Goal: Transaction & Acquisition: Subscribe to service/newsletter

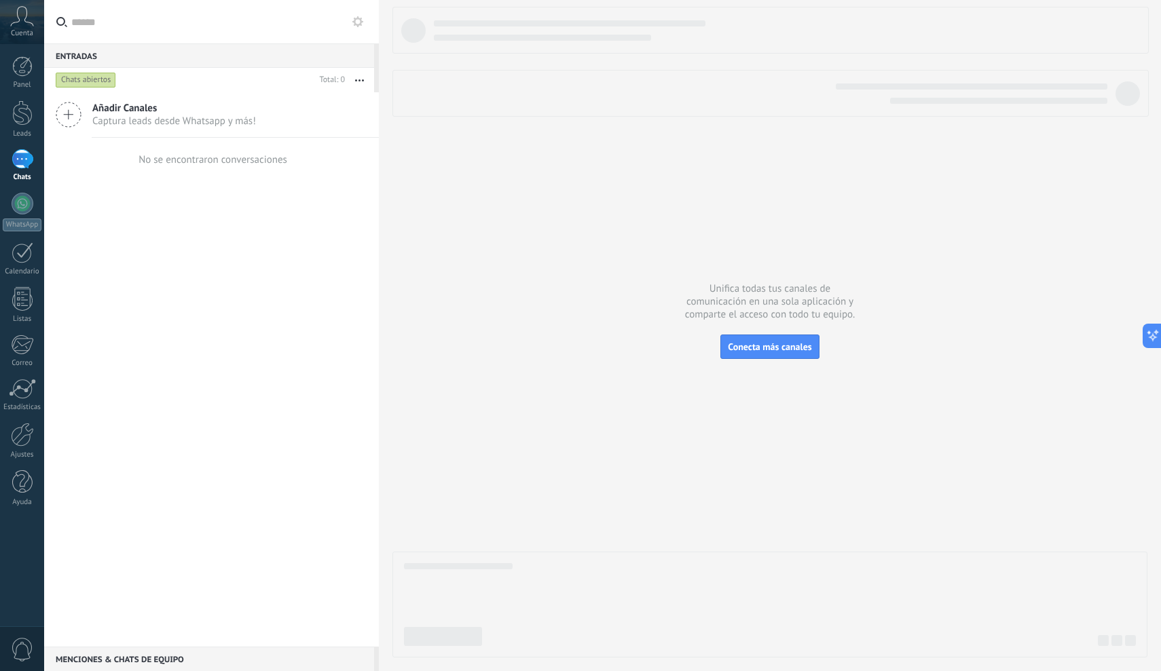
click at [73, 111] on icon at bounding box center [69, 115] width 26 height 26
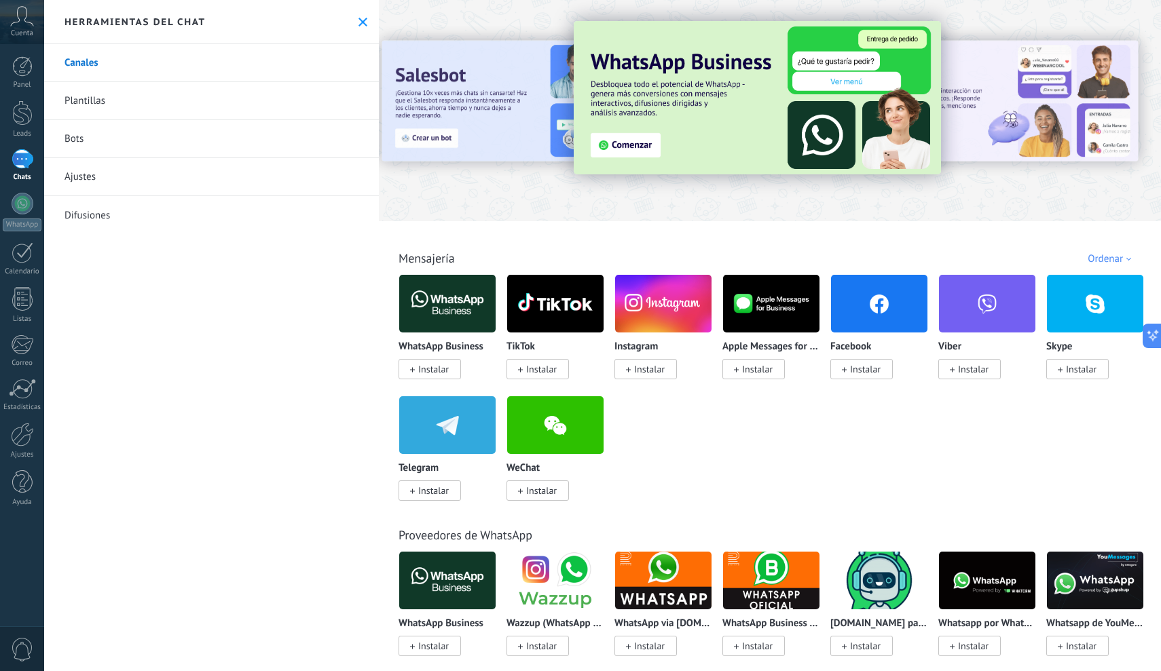
click at [426, 370] on span "Instalar" at bounding box center [433, 369] width 31 height 12
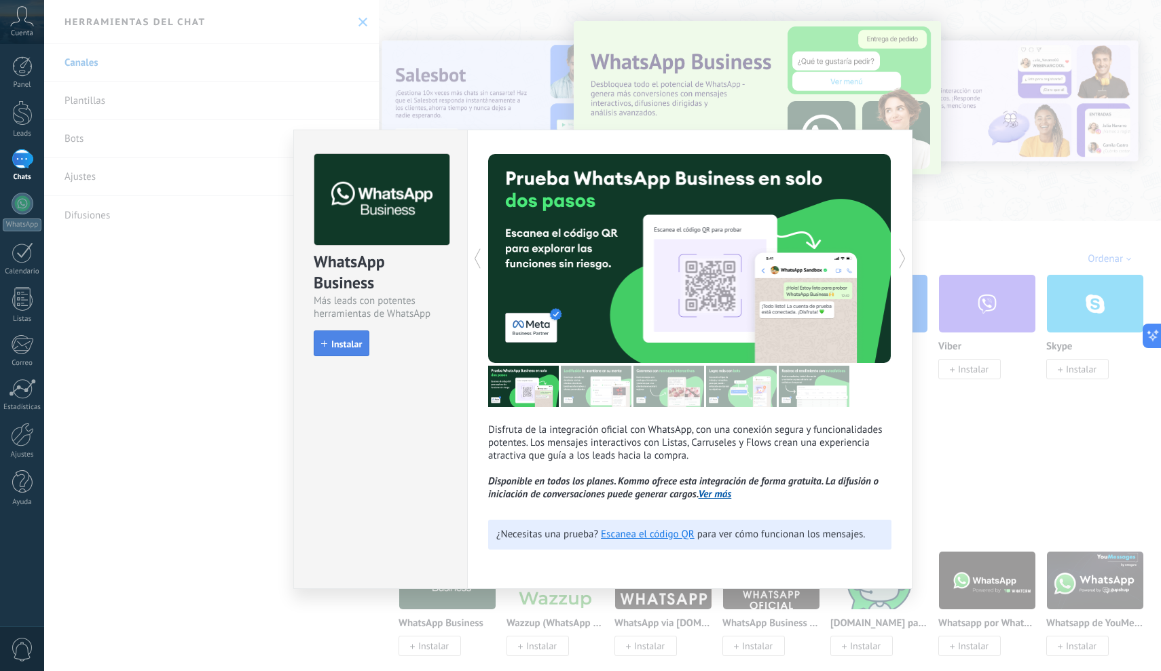
click at [345, 348] on span "Instalar" at bounding box center [346, 344] width 31 height 10
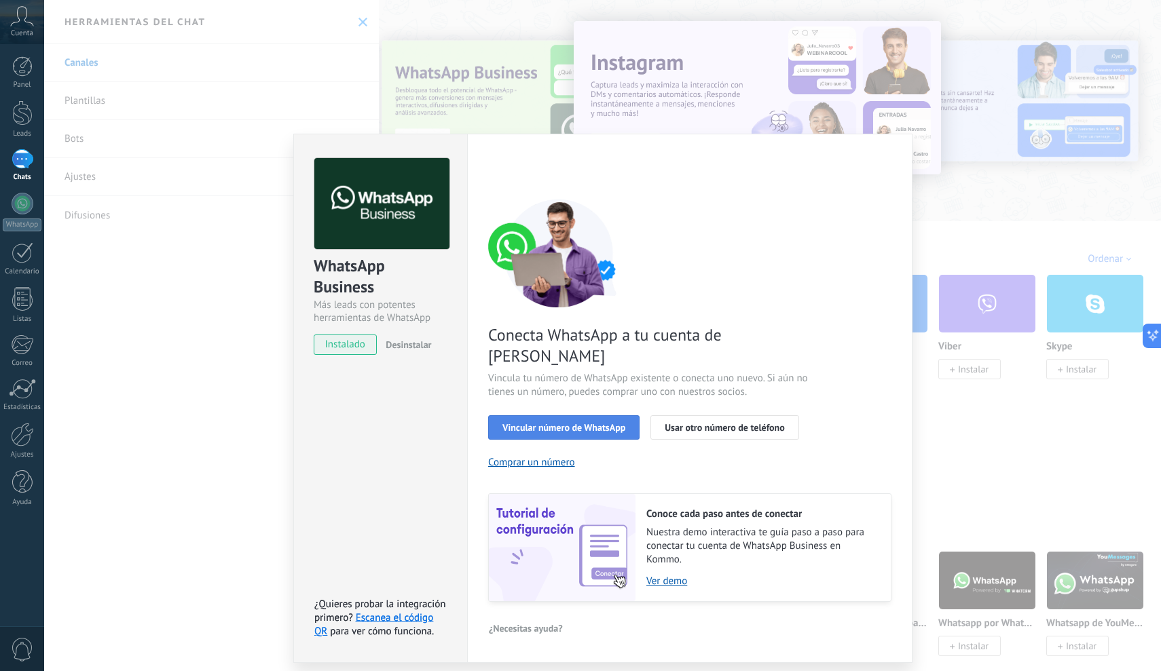
click at [565, 423] on span "Vincular número de WhatsApp" at bounding box center [563, 428] width 123 height 10
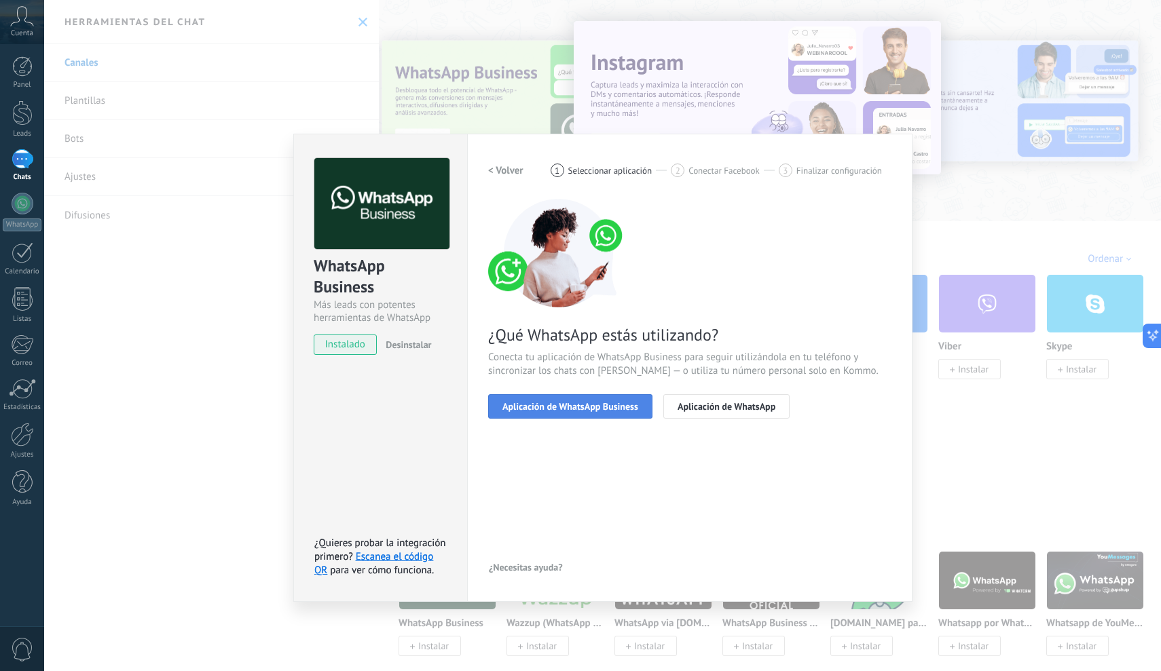
click at [603, 405] on span "Aplicación de WhatsApp Business" at bounding box center [570, 407] width 136 height 10
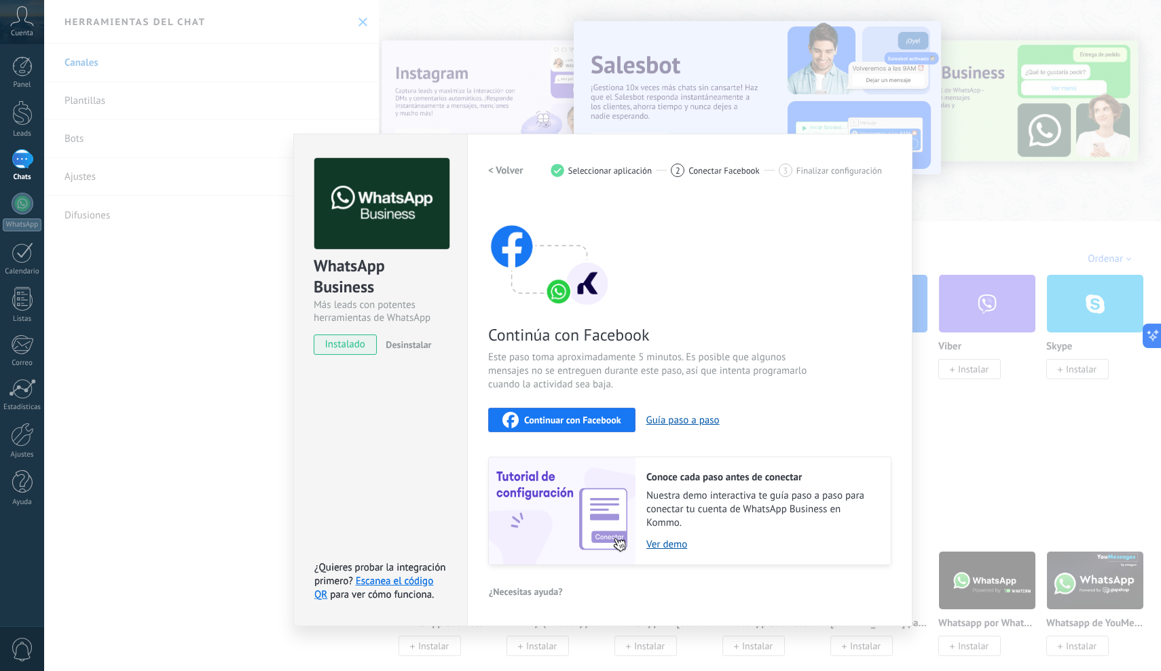
click at [569, 422] on span "Continuar con Facebook" at bounding box center [572, 420] width 97 height 10
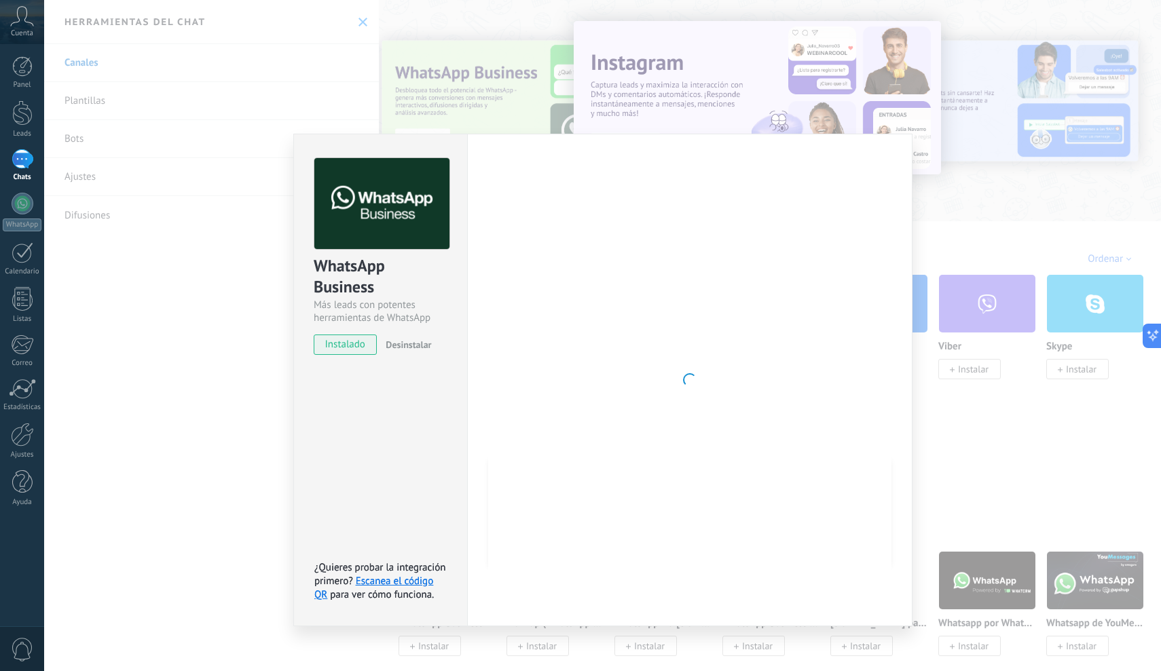
click at [278, 32] on div "WhatsApp Business Más leads con potentes herramientas de WhatsApp instalado Des…" at bounding box center [602, 335] width 1117 height 671
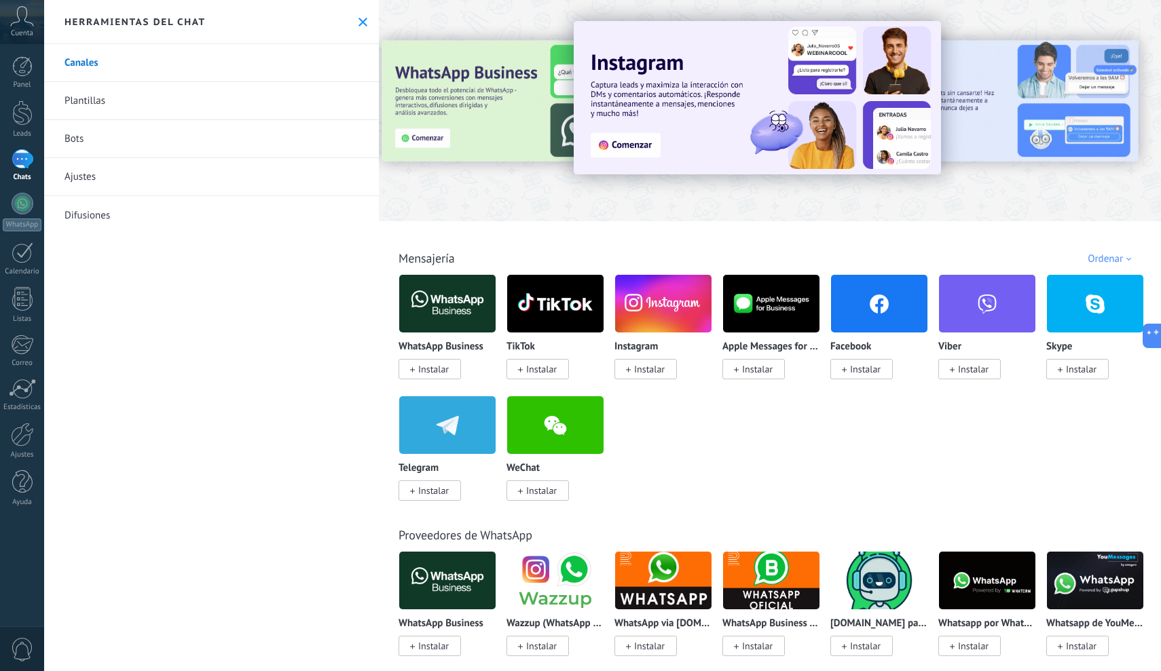
click at [546, 368] on span "Instalar" at bounding box center [541, 369] width 31 height 12
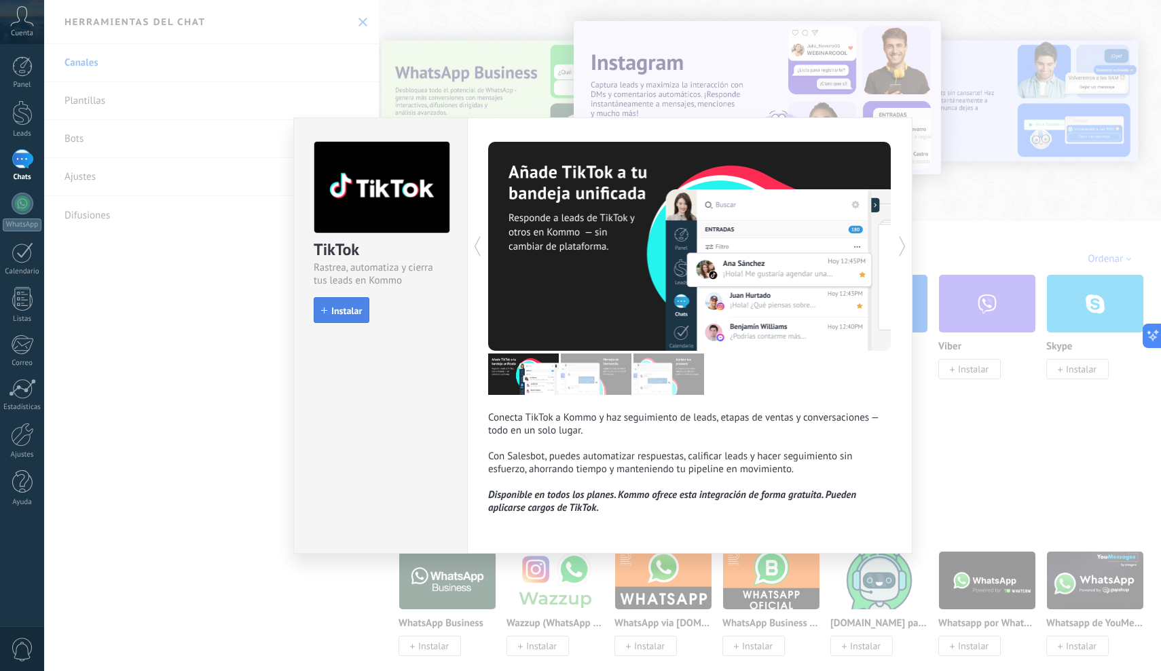
click at [338, 317] on button "Instalar" at bounding box center [342, 310] width 56 height 26
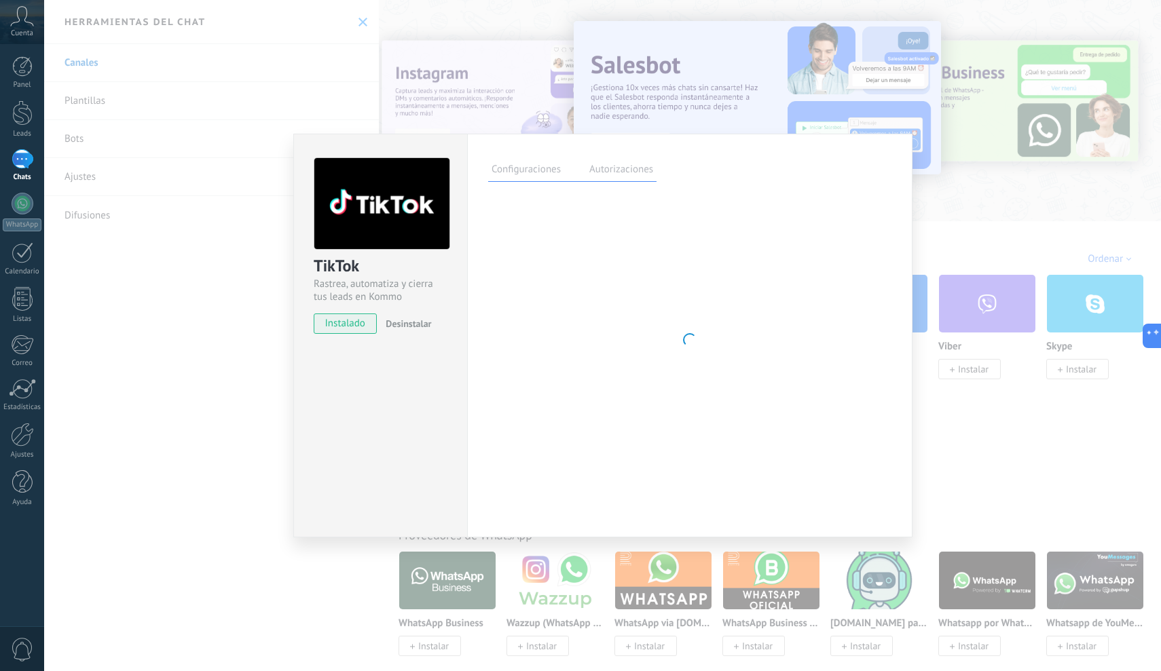
click at [450, 41] on div "TikTok Rastrea, automatiza y cierra tus leads en Kommo instalado Desinstalar Co…" at bounding box center [602, 335] width 1117 height 671
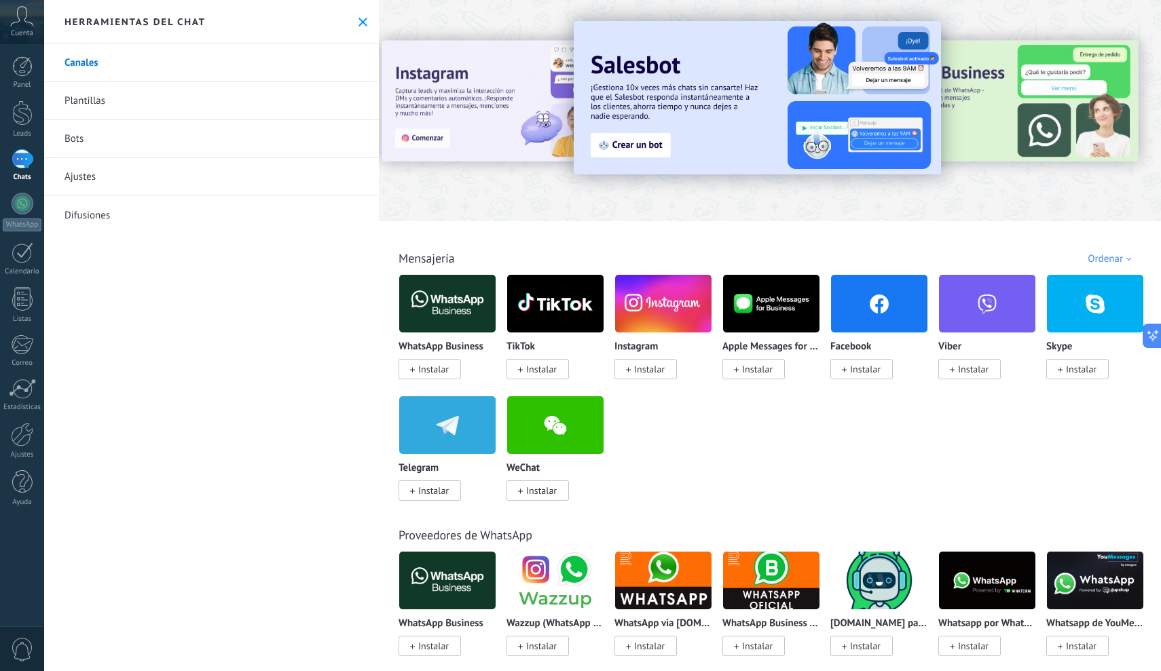
click at [656, 373] on span "Instalar" at bounding box center [649, 369] width 31 height 12
click at [639, 373] on span "Instalar" at bounding box center [649, 369] width 31 height 12
click at [658, 304] on img at bounding box center [663, 304] width 96 height 66
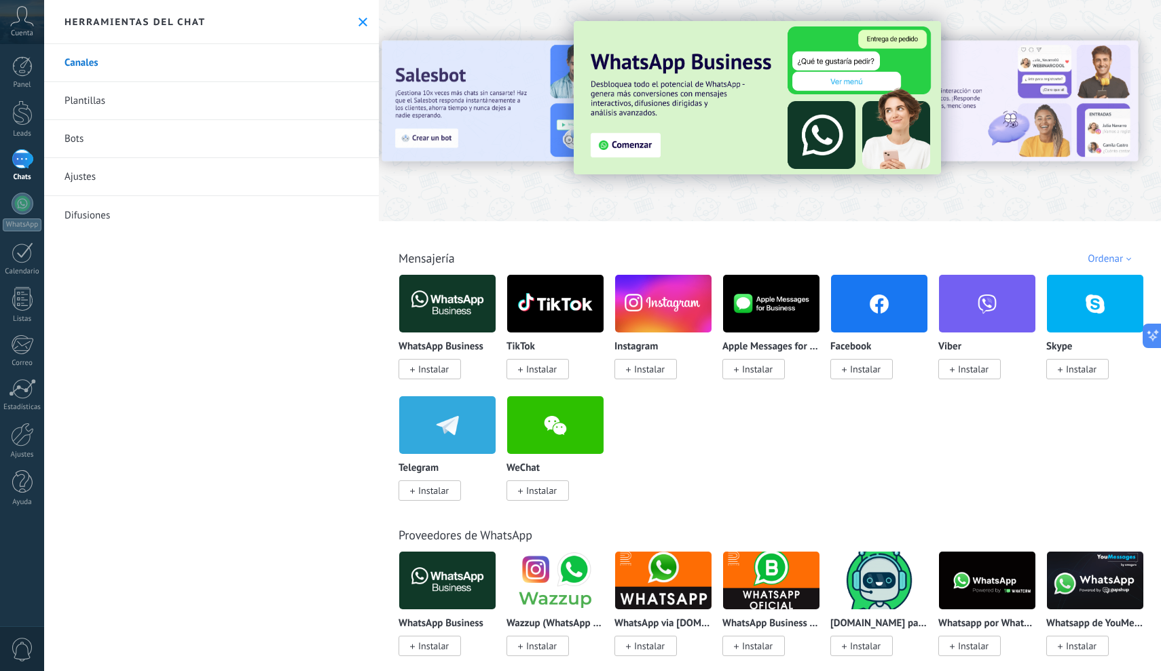
click at [865, 314] on img at bounding box center [879, 304] width 96 height 66
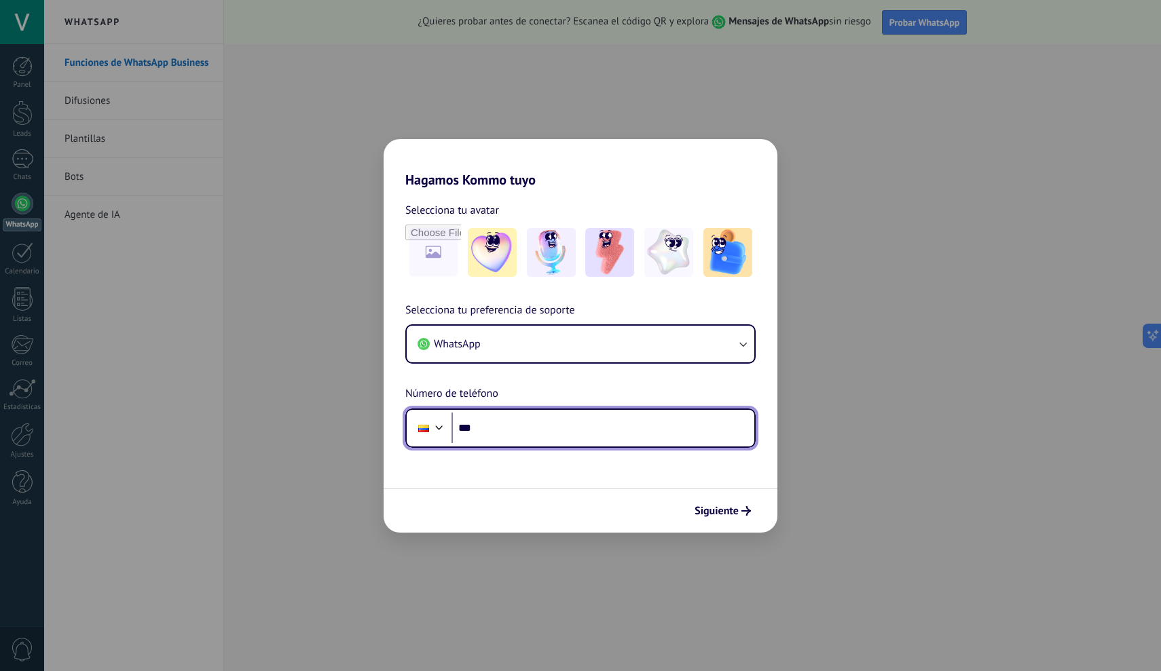
click at [527, 427] on input "***" at bounding box center [602, 428] width 303 height 31
click at [512, 428] on input "***" at bounding box center [602, 428] width 303 height 31
type input "**********"
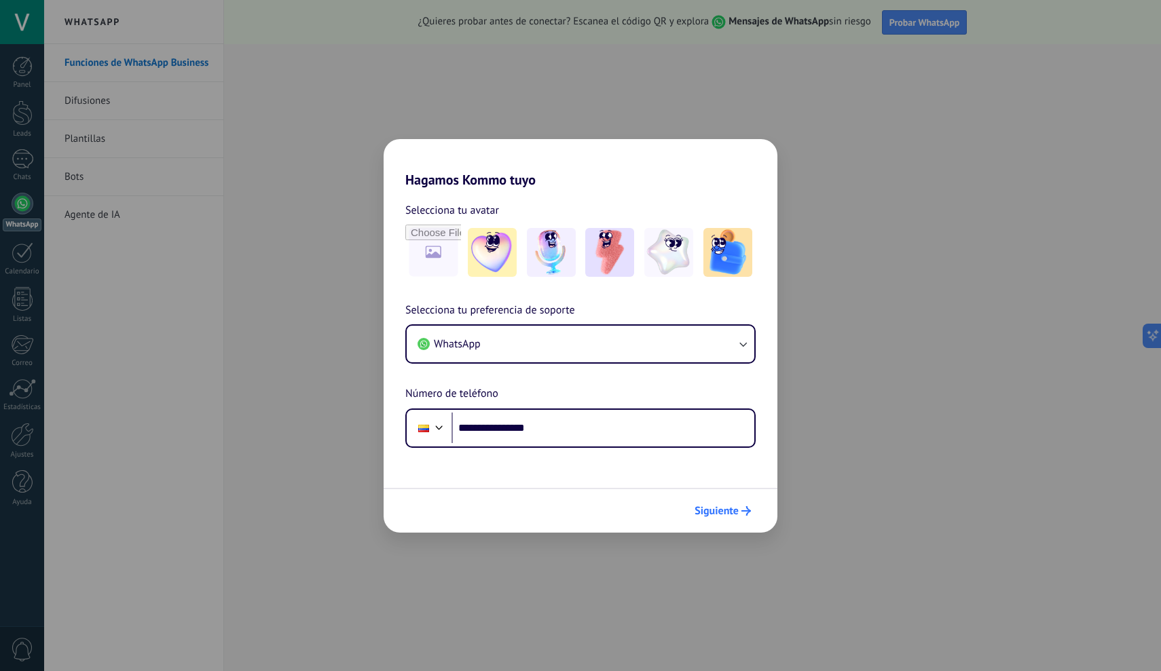
click at [707, 515] on span "Siguiente" at bounding box center [716, 511] width 44 height 10
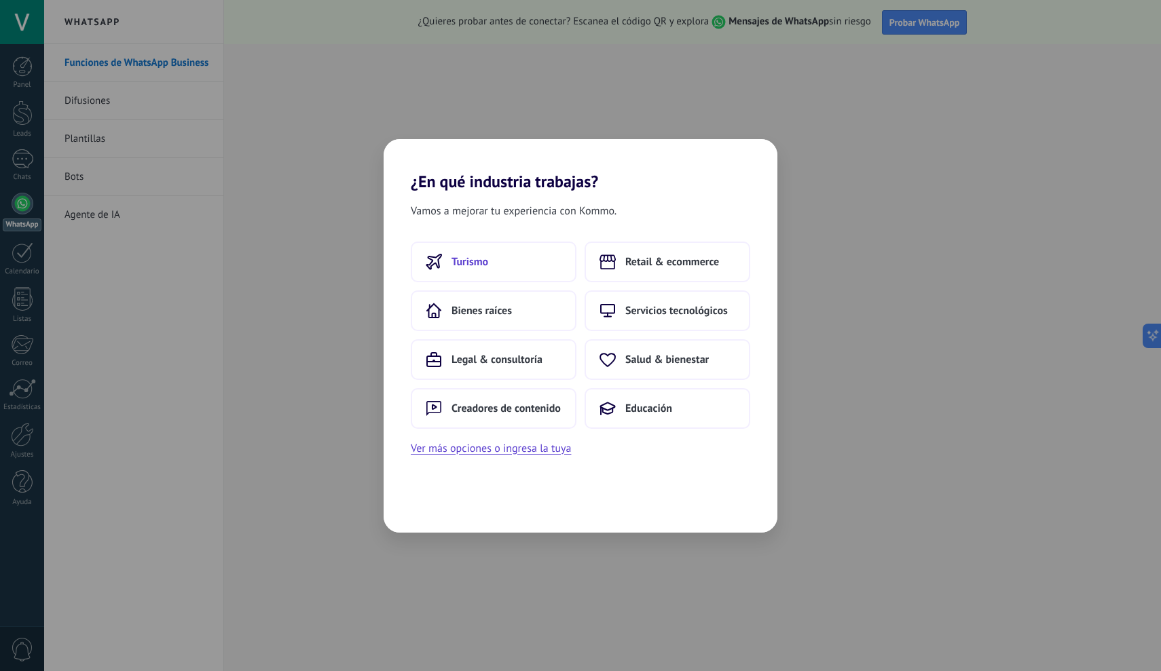
click at [474, 262] on span "Turismo" at bounding box center [469, 262] width 37 height 14
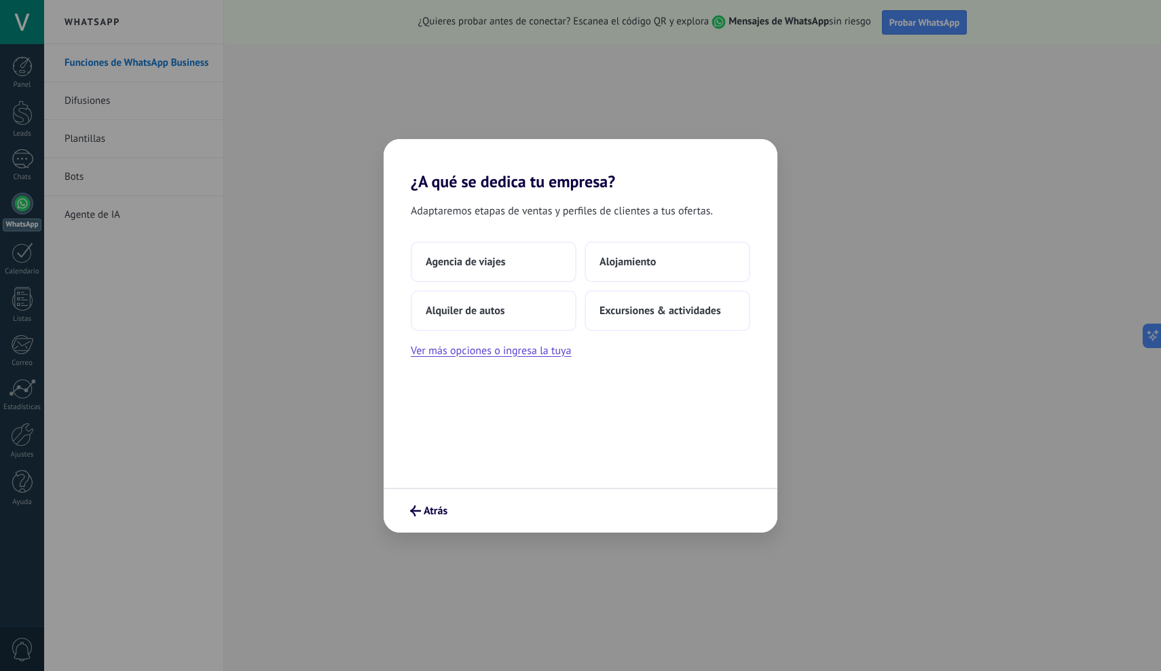
click at [474, 262] on span "Agencia de viajes" at bounding box center [466, 262] width 80 height 14
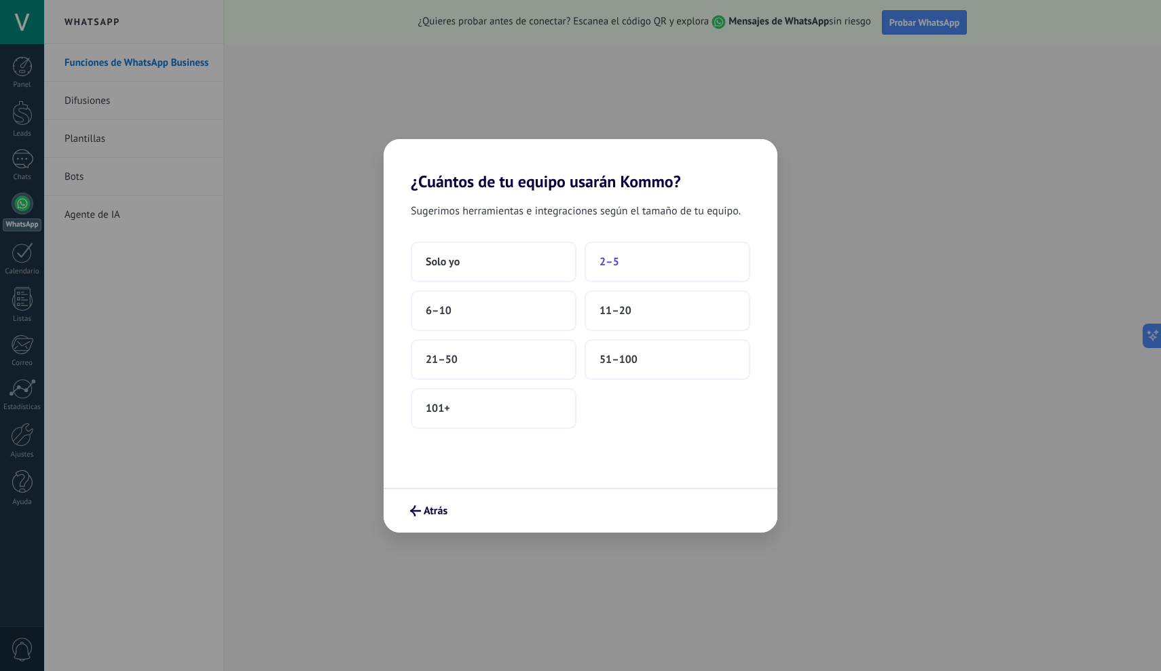
click at [613, 266] on span "2–5" at bounding box center [609, 262] width 20 height 14
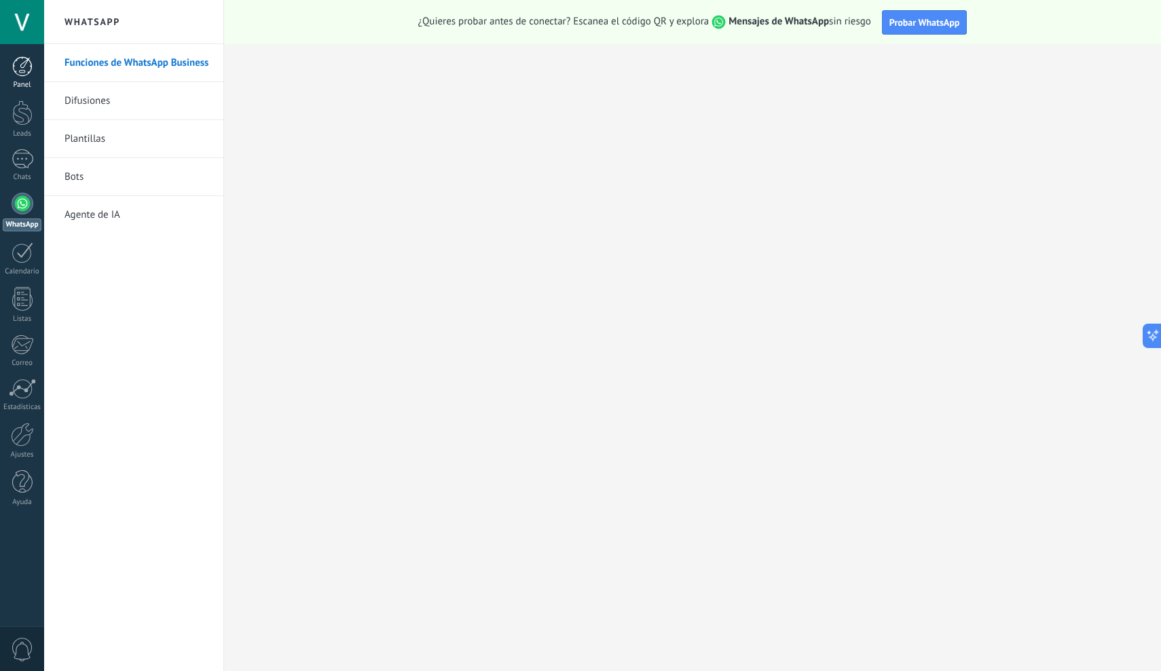
click at [24, 80] on link "Panel" at bounding box center [22, 72] width 44 height 33
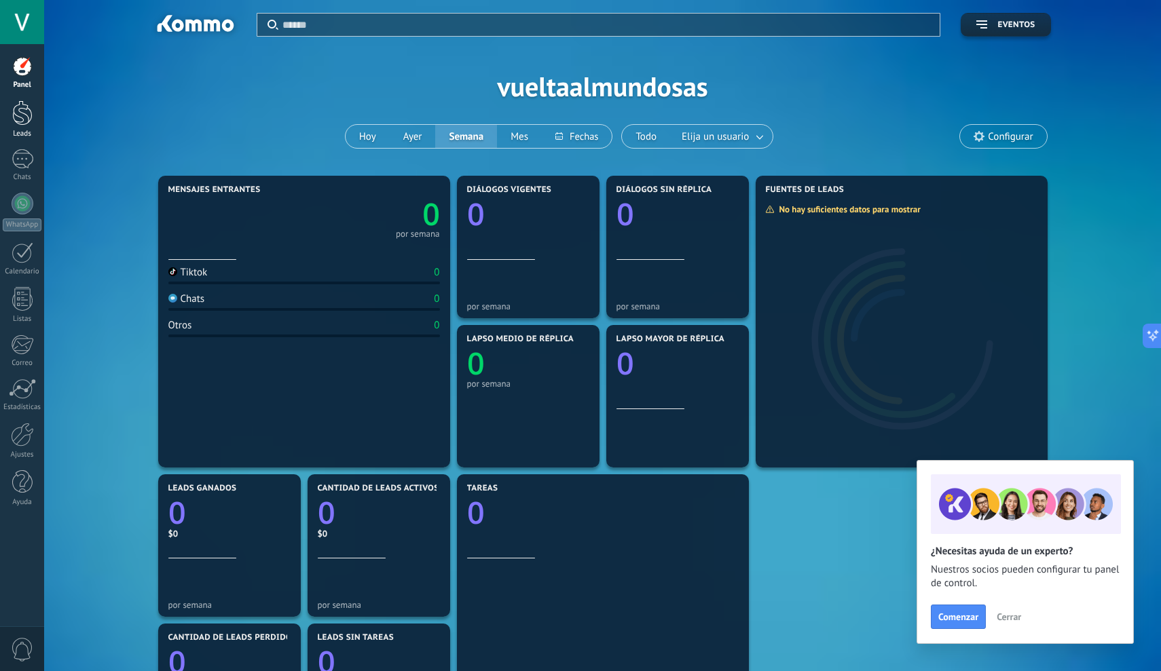
click at [21, 124] on div at bounding box center [22, 112] width 20 height 25
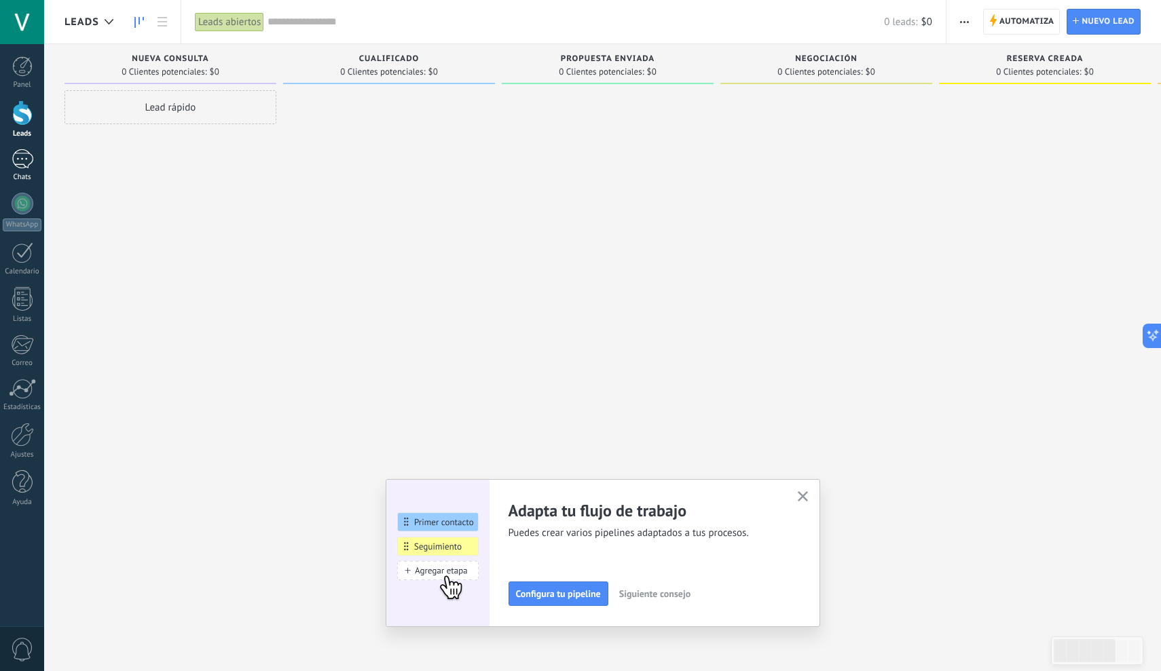
click at [24, 168] on div at bounding box center [23, 159] width 22 height 20
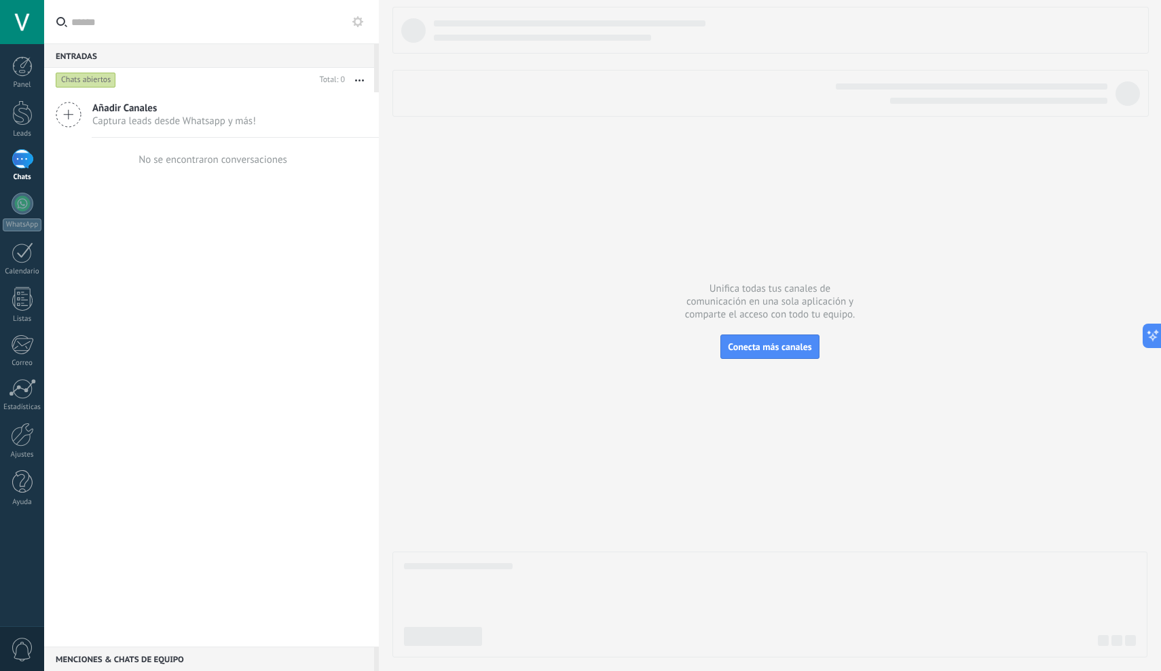
click at [68, 119] on icon at bounding box center [69, 115] width 26 height 26
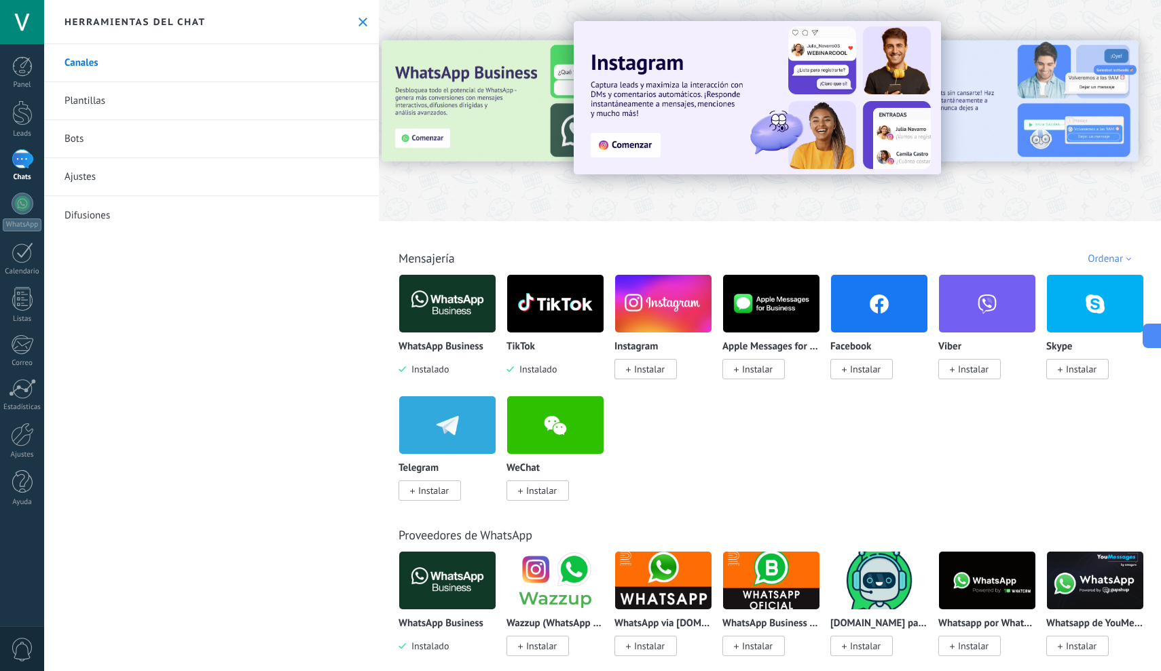
click at [647, 371] on span "Instalar" at bounding box center [649, 369] width 31 height 12
click at [661, 314] on img at bounding box center [663, 304] width 96 height 66
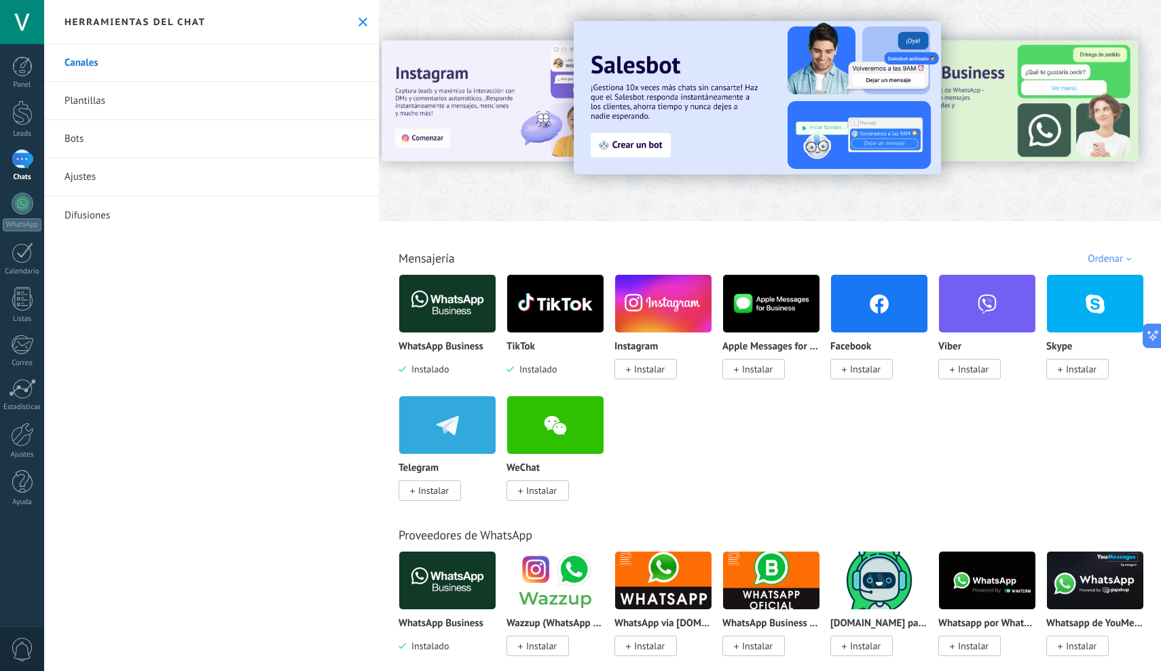
click at [646, 371] on span "Instalar" at bounding box center [649, 369] width 31 height 12
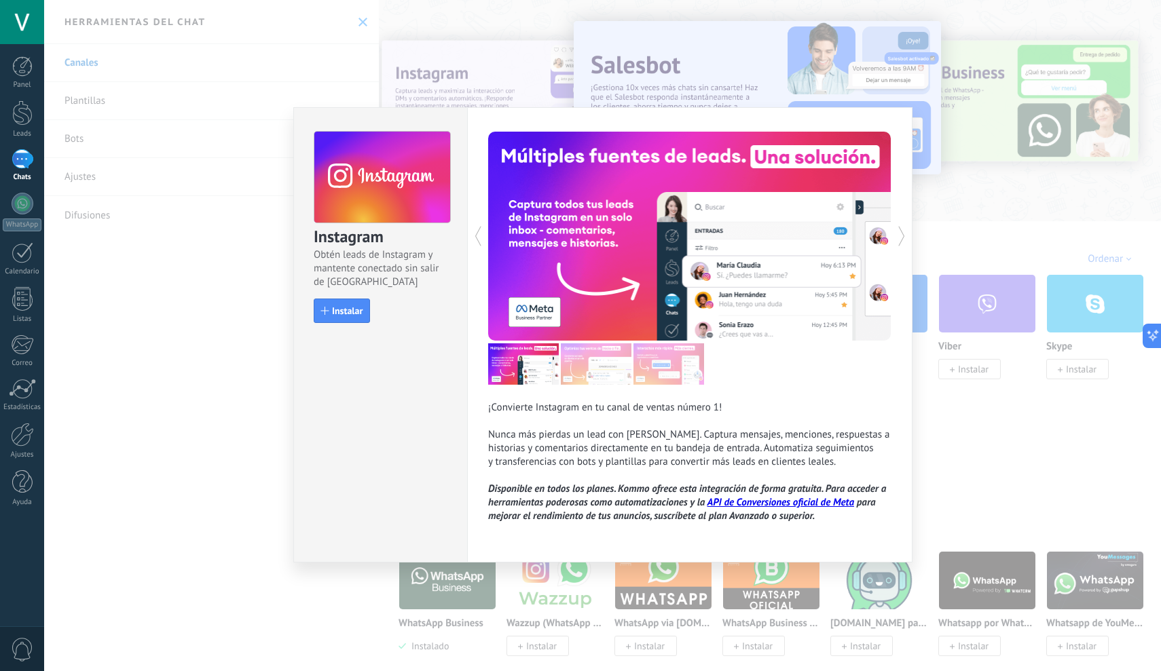
click at [851, 373] on div at bounding box center [689, 363] width 403 height 41
click at [355, 313] on span "Instalar" at bounding box center [347, 311] width 31 height 10
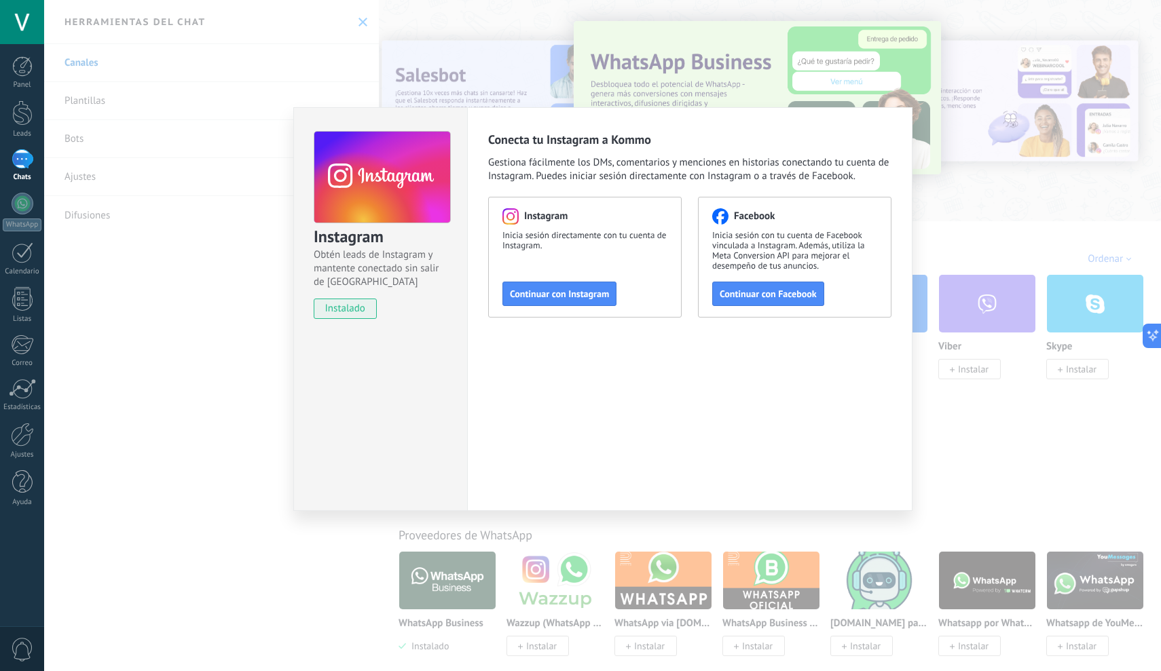
click at [366, 62] on div "Instagram Obtén leads de Instagram y mantente conectado sin salir de Kommo inst…" at bounding box center [602, 335] width 1117 height 671
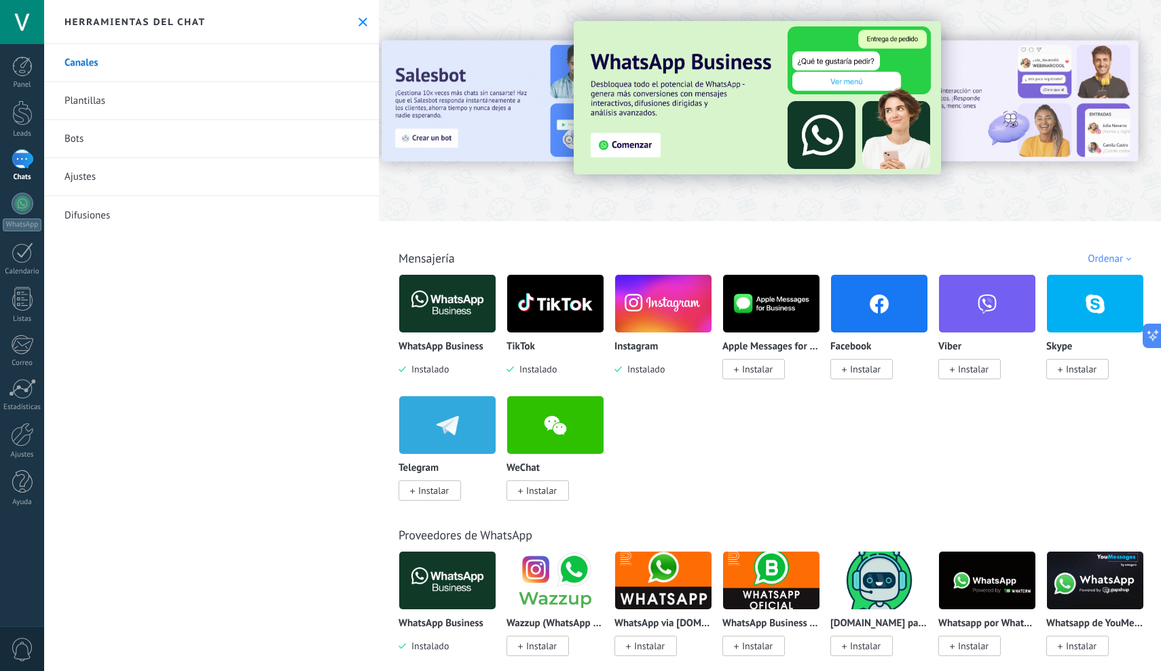
click at [864, 373] on span "Instalar" at bounding box center [865, 369] width 31 height 12
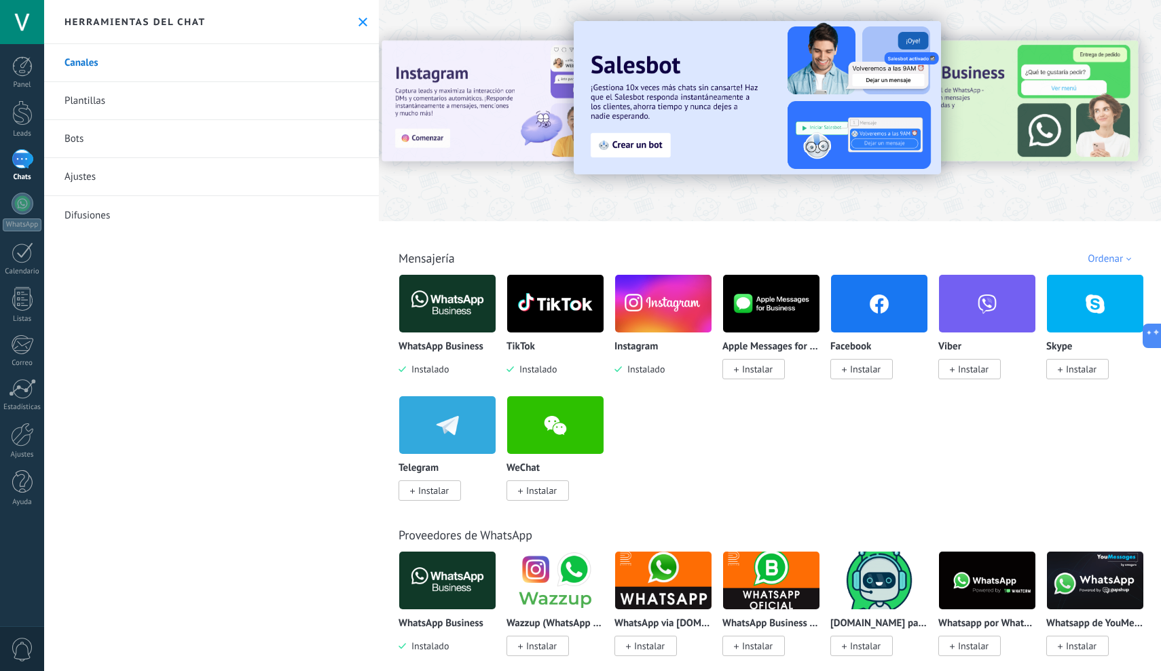
click at [84, 97] on link "Plantillas" at bounding box center [211, 101] width 335 height 38
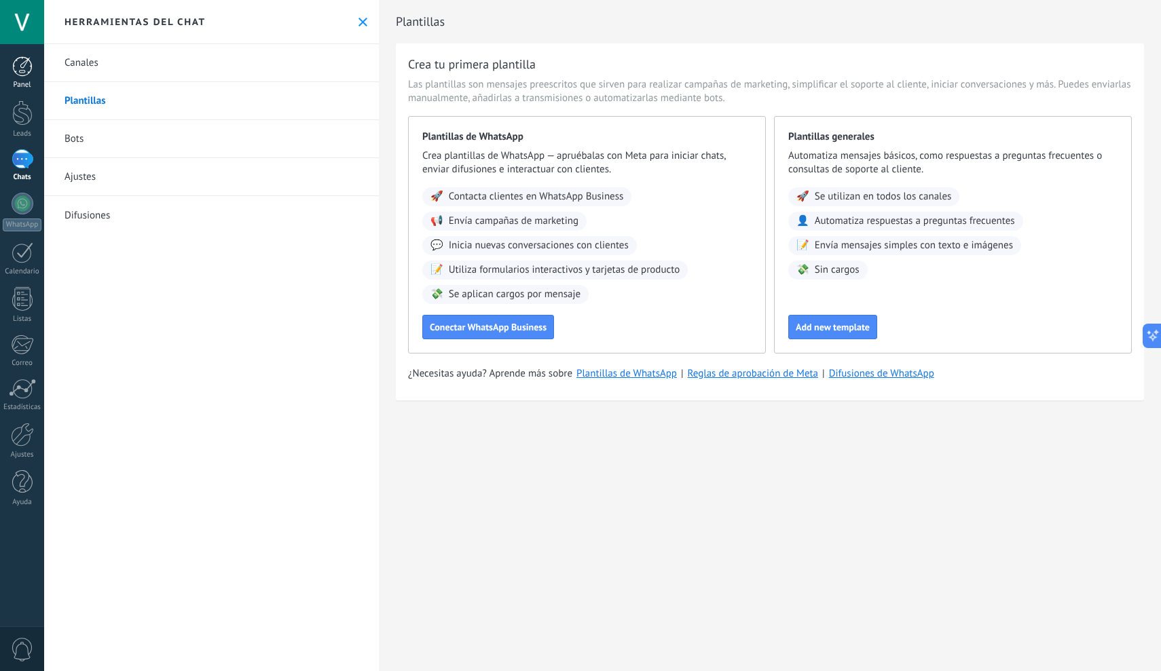
click at [19, 77] on link "Panel" at bounding box center [22, 72] width 44 height 33
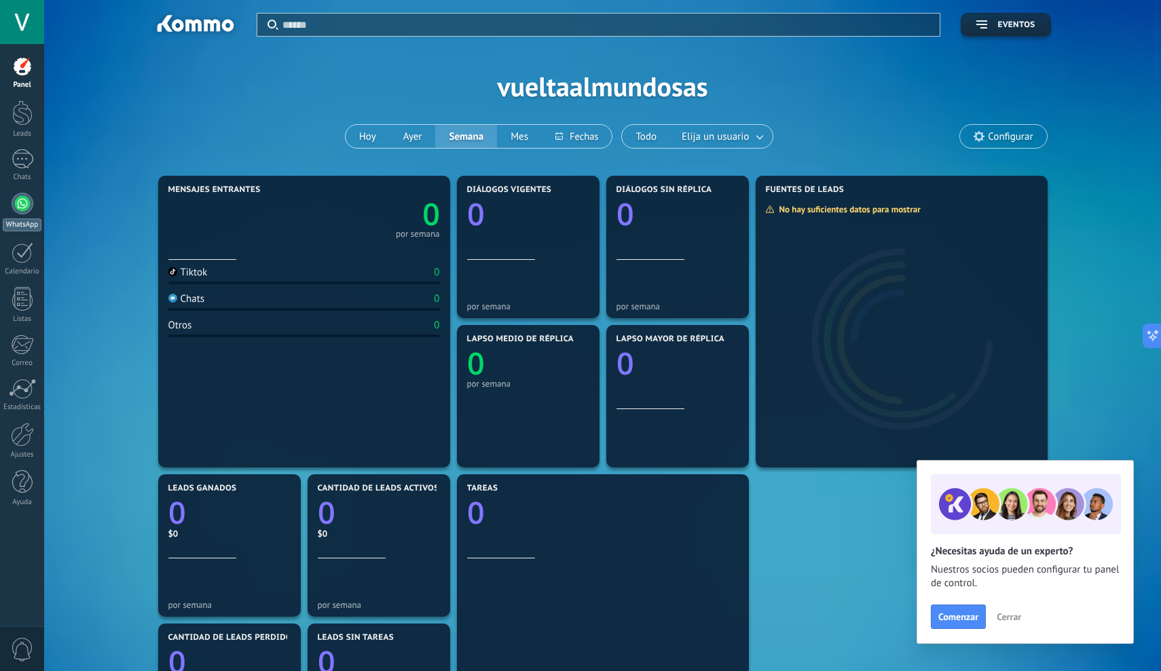
click at [24, 212] on div at bounding box center [23, 204] width 22 height 22
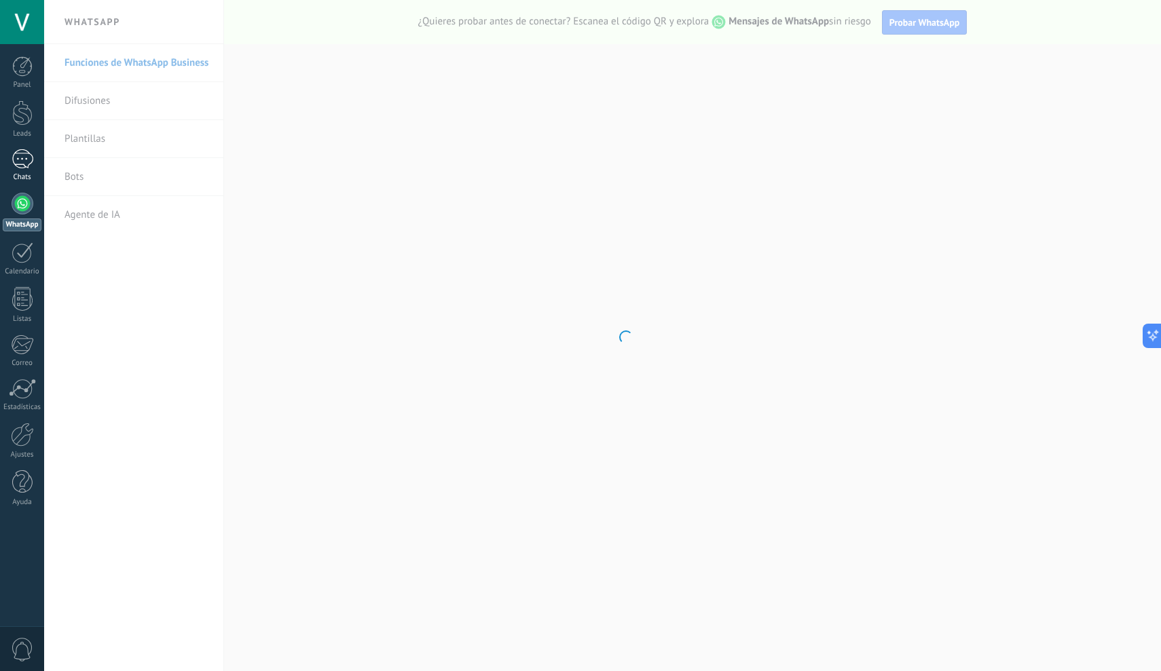
click at [22, 162] on div at bounding box center [23, 159] width 22 height 20
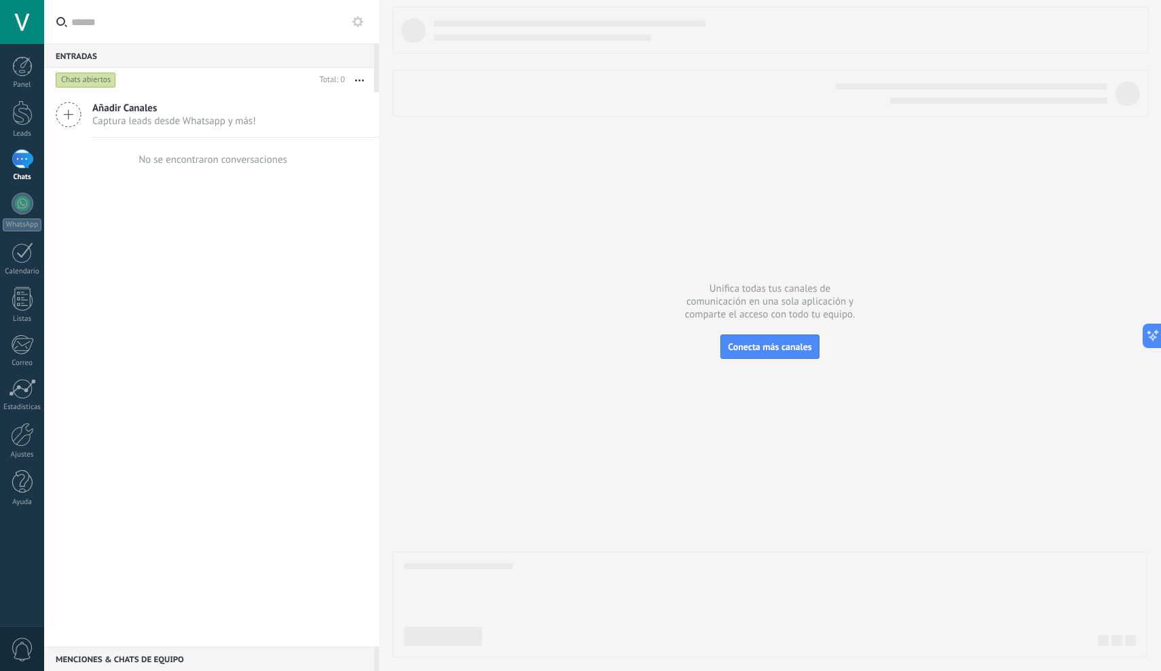
click at [103, 108] on span "Añadir Canales" at bounding box center [174, 108] width 164 height 13
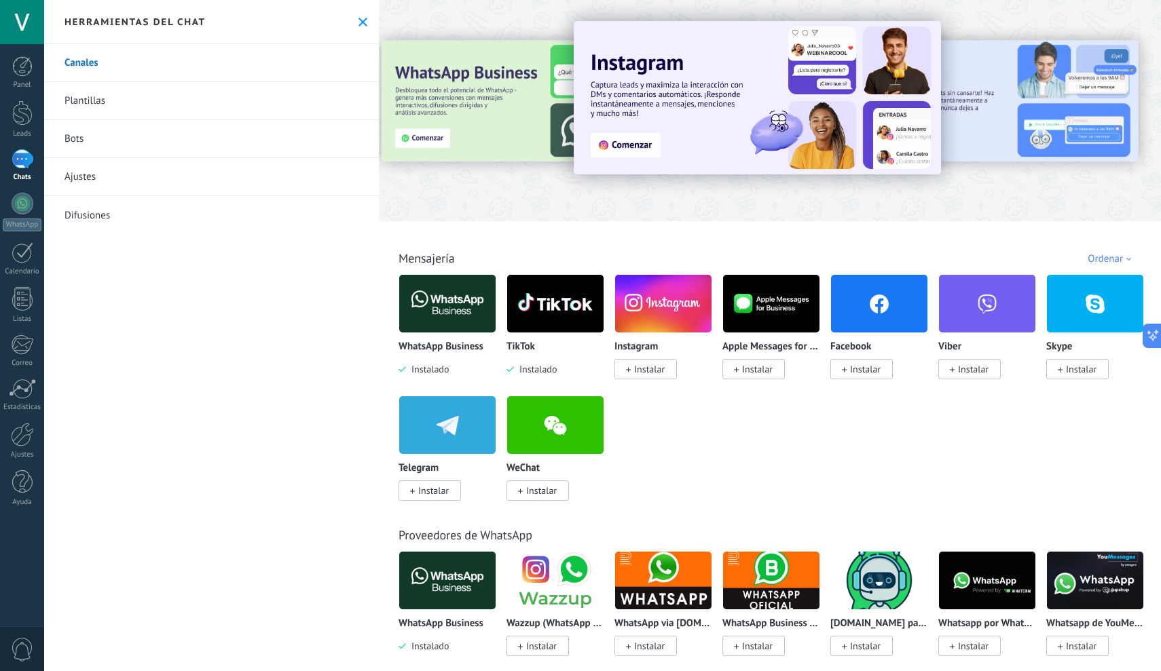
click at [653, 369] on span "Instalar" at bounding box center [649, 369] width 31 height 12
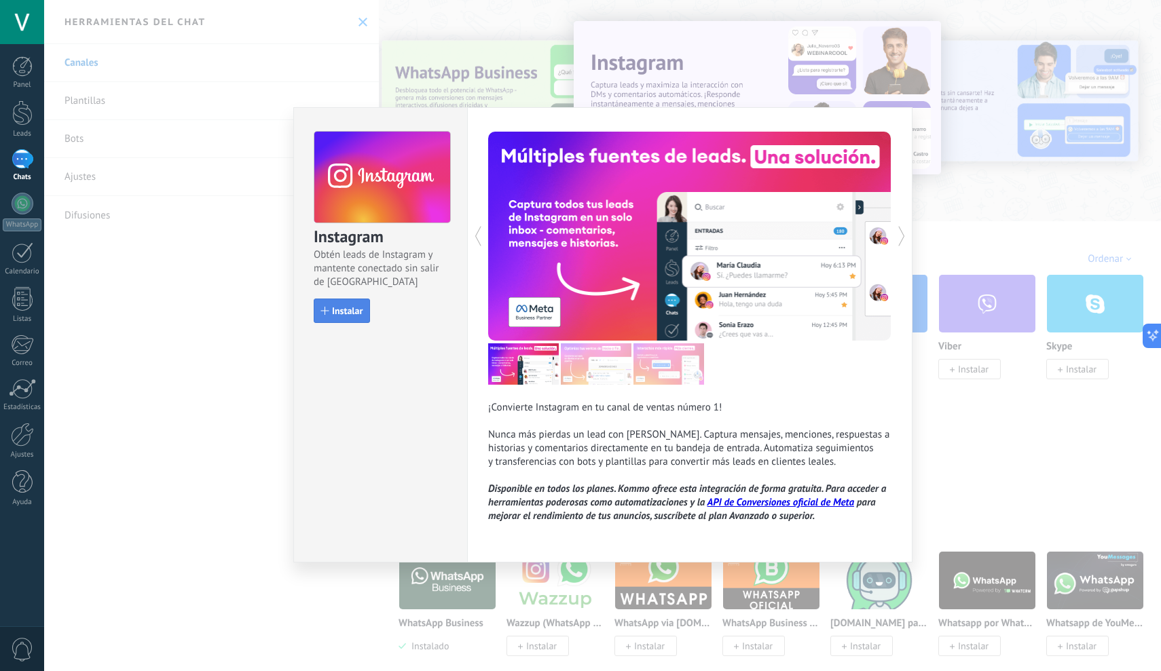
click at [341, 317] on button "Instalar" at bounding box center [342, 311] width 56 height 24
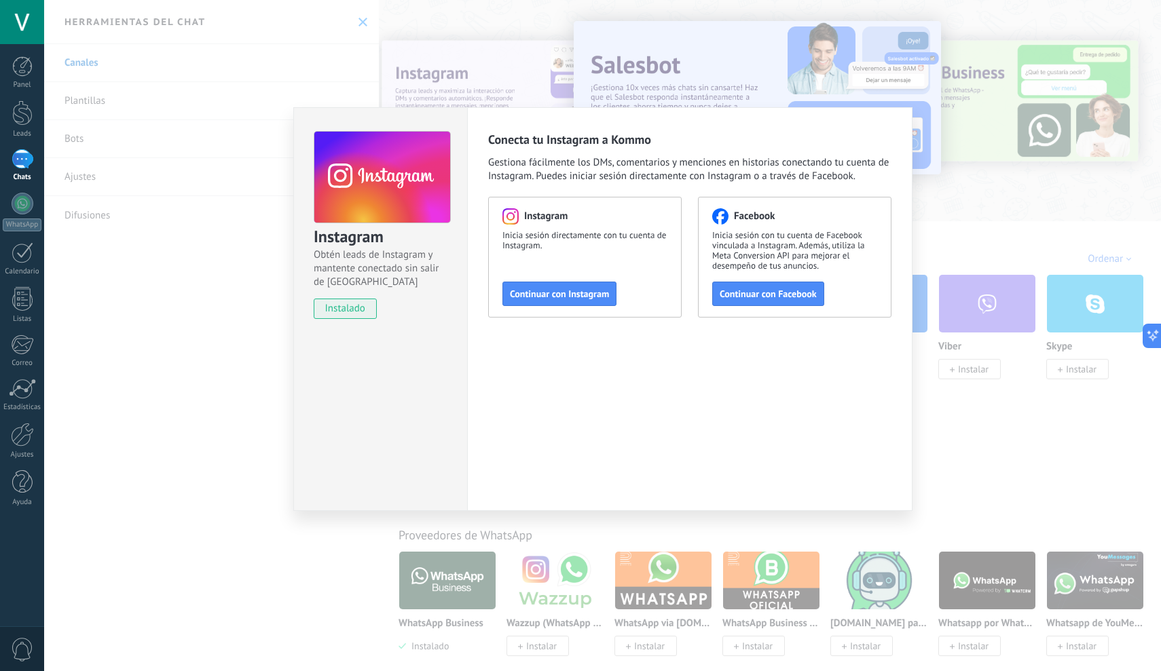
click at [1098, 377] on div "Instagram Obtén leads de Instagram y mantente conectado sin salir de Kommo inst…" at bounding box center [602, 335] width 1117 height 671
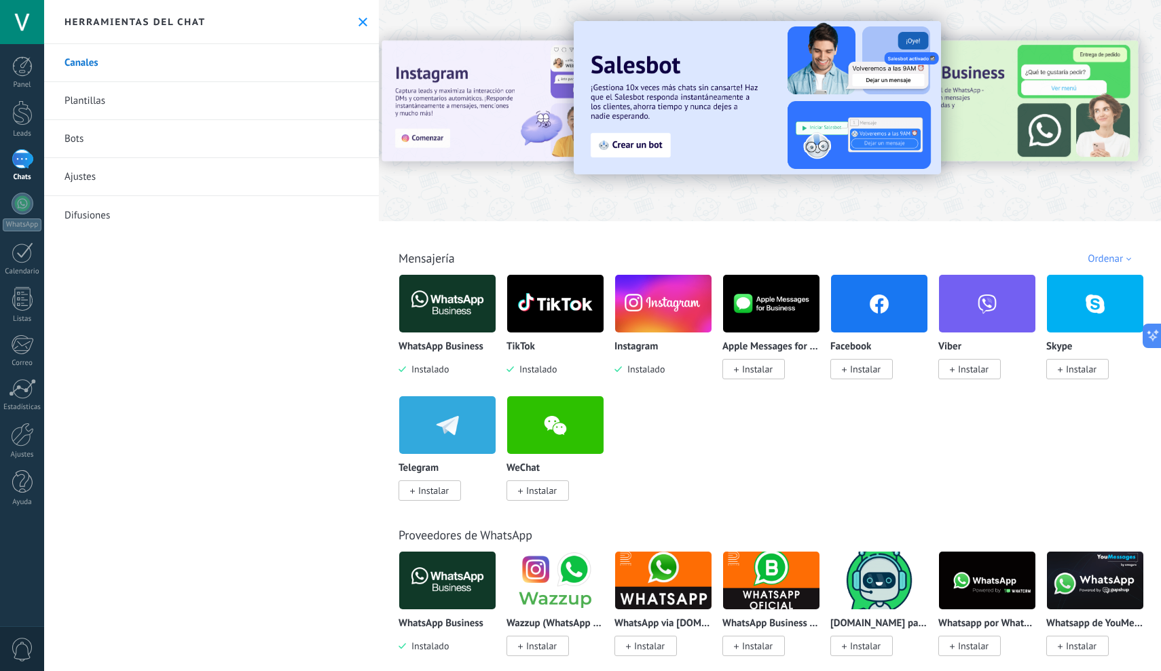
click at [858, 373] on span "Instalar" at bounding box center [865, 369] width 31 height 12
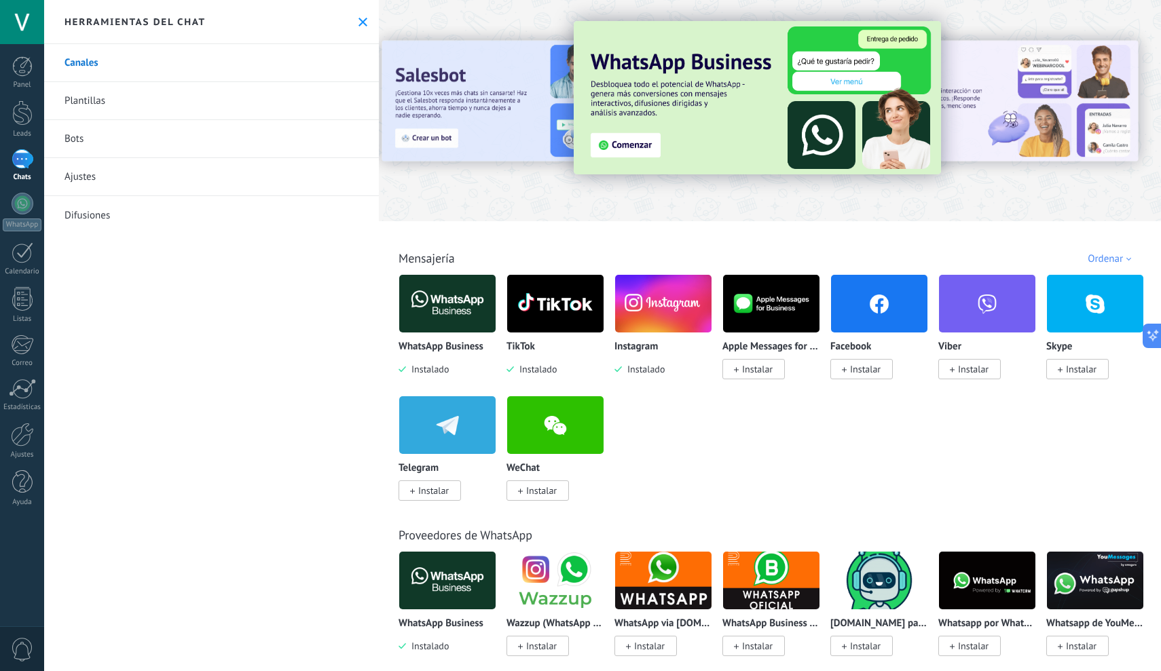
click at [858, 373] on span "Instalar" at bounding box center [865, 369] width 31 height 12
click at [870, 310] on img at bounding box center [879, 304] width 96 height 66
click at [880, 318] on img at bounding box center [879, 304] width 96 height 66
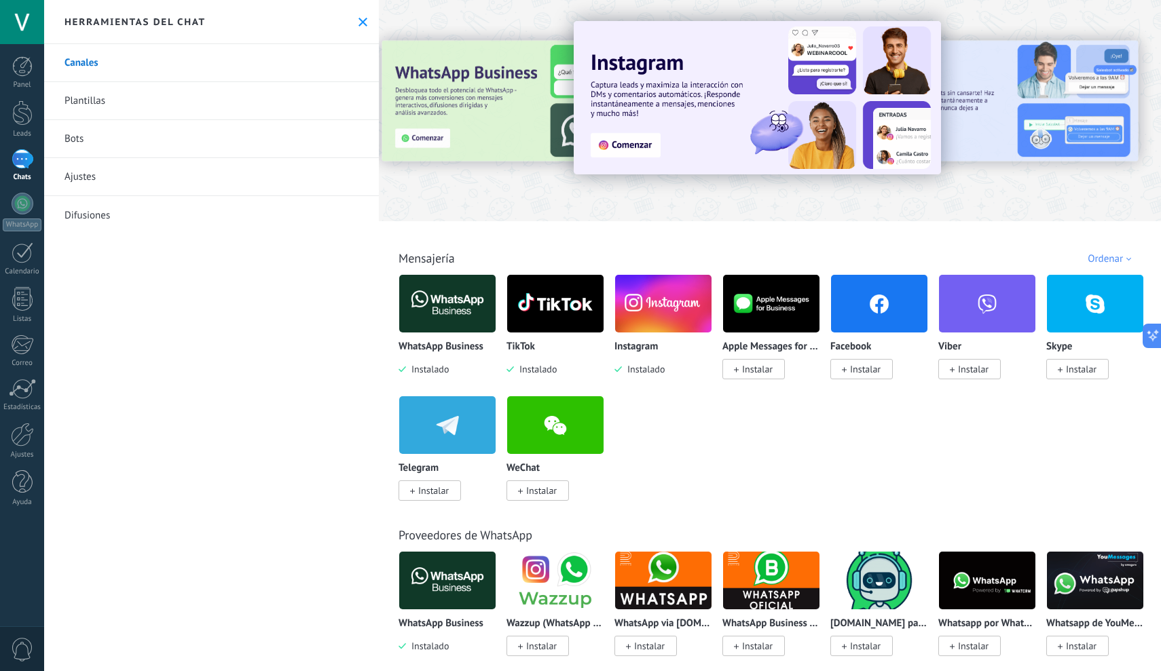
click at [865, 369] on span "Instalar" at bounding box center [865, 369] width 31 height 12
click at [1107, 417] on div "WhatsApp Business Instalado TikTok Instalado Instagram Instalado Apple Messages…" at bounding box center [776, 395] width 757 height 243
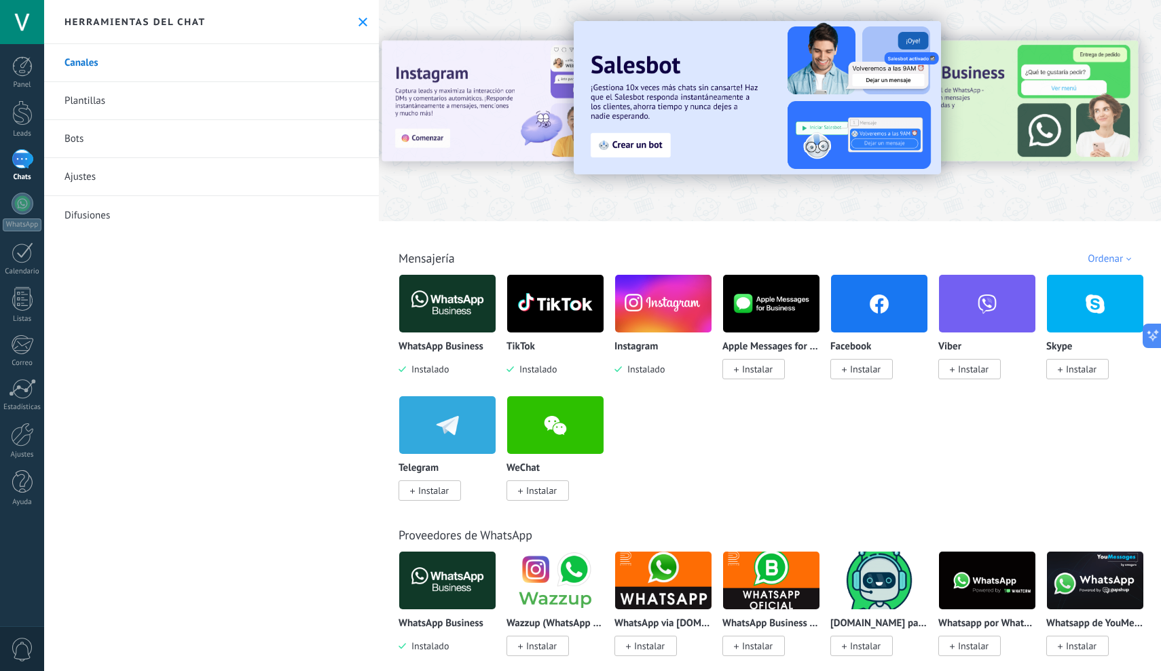
click at [866, 369] on span "Instalar" at bounding box center [865, 369] width 31 height 12
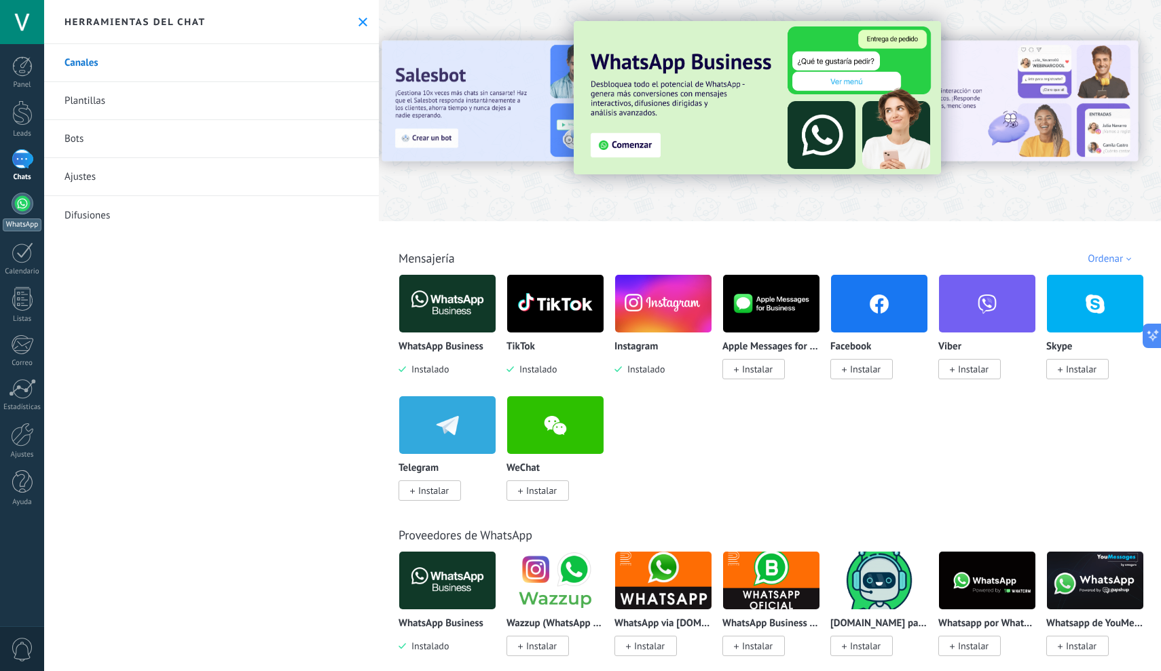
click at [10, 201] on link "WhatsApp" at bounding box center [22, 212] width 44 height 39
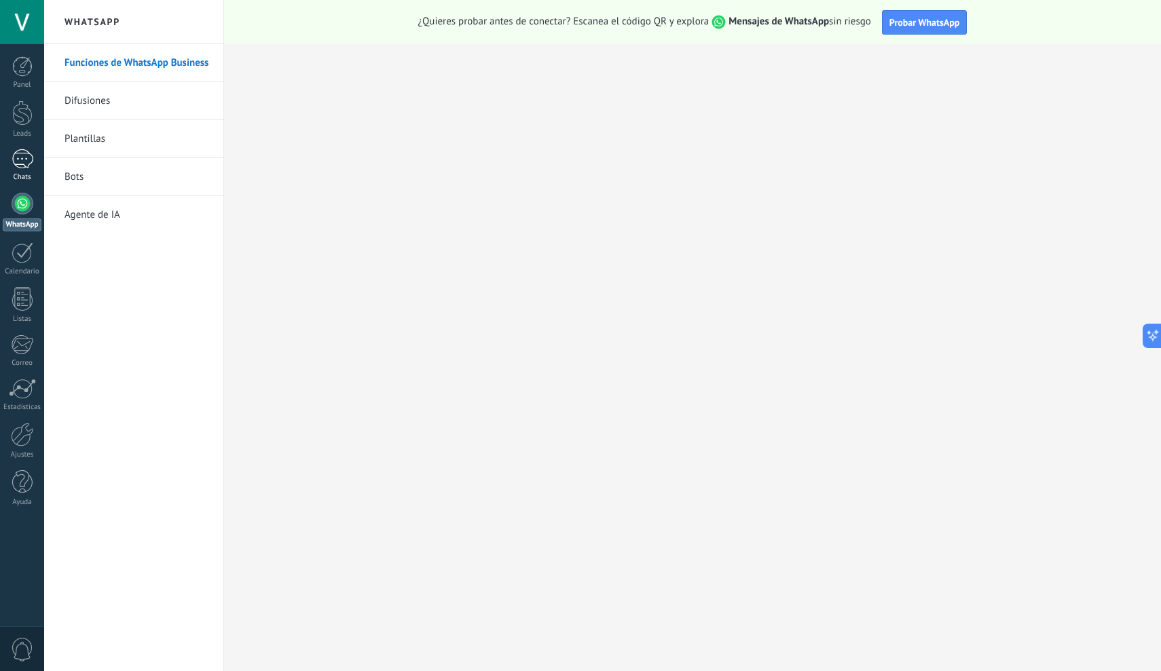
click at [20, 160] on div at bounding box center [23, 159] width 22 height 20
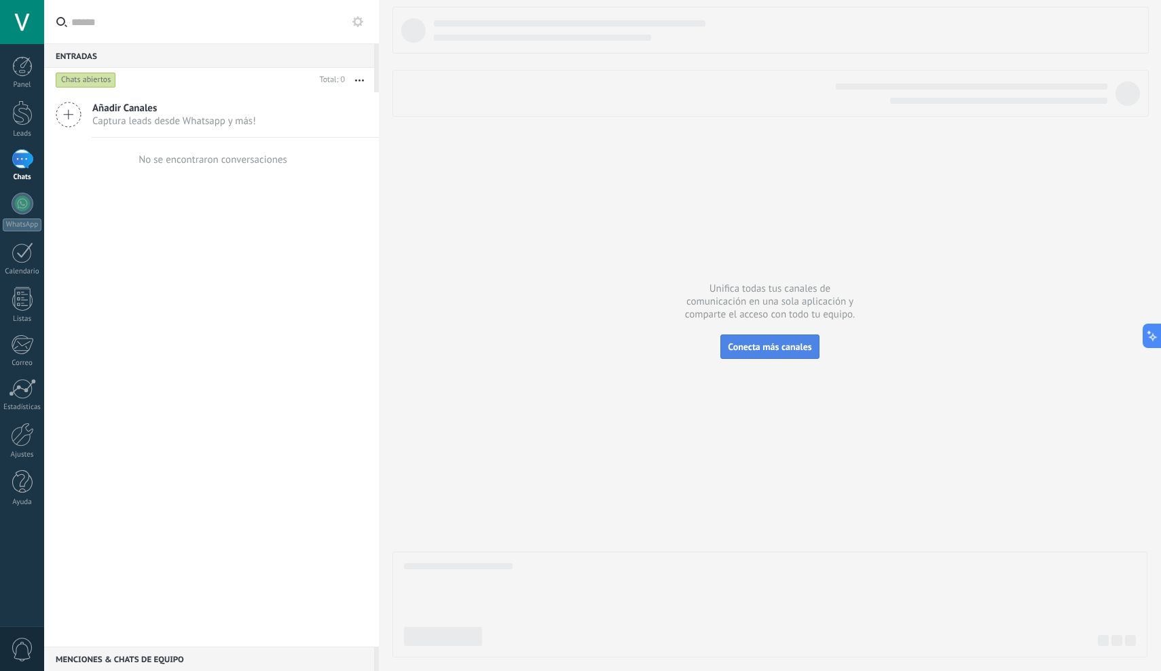
click at [784, 358] on button "Conecta más canales" at bounding box center [769, 347] width 98 height 24
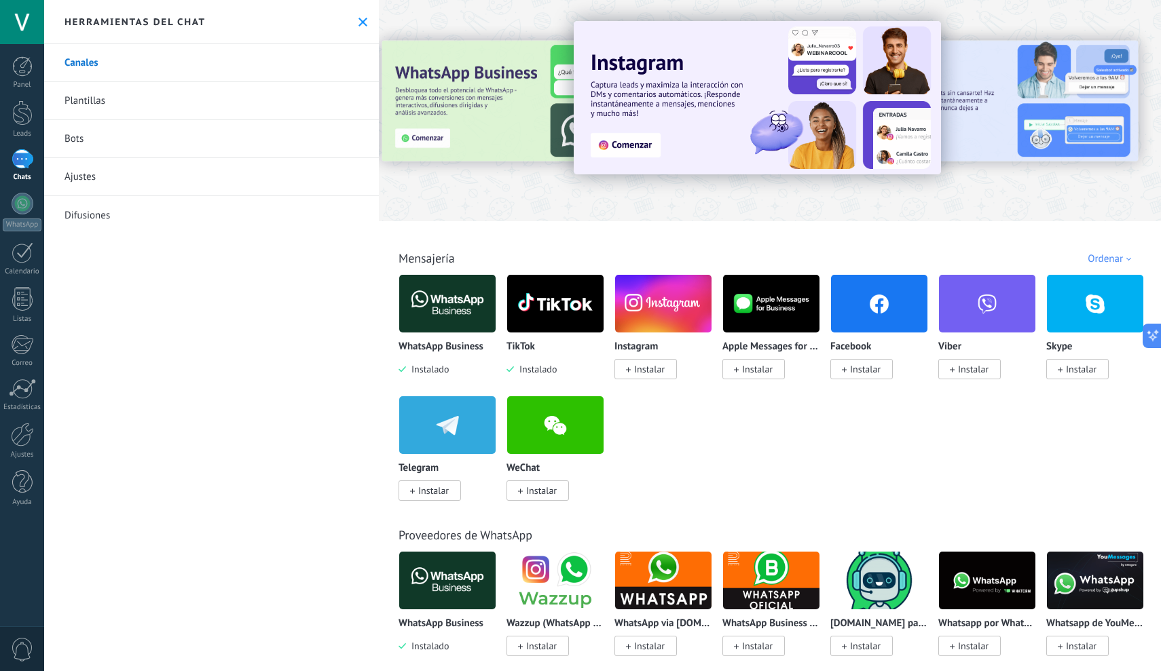
click at [876, 371] on span "Instalar" at bounding box center [865, 369] width 31 height 12
click at [855, 371] on span "Instalar" at bounding box center [865, 369] width 31 height 12
click at [844, 371] on rect at bounding box center [844, 370] width 1 height 5
click at [875, 324] on img at bounding box center [879, 304] width 96 height 66
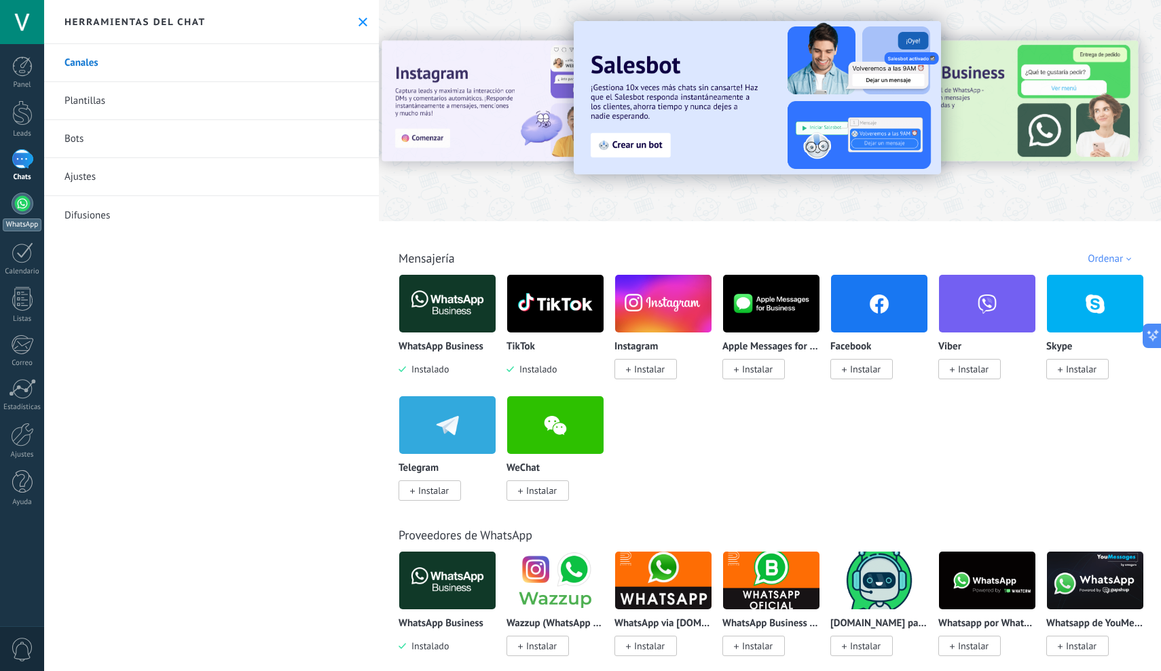
click at [18, 198] on div at bounding box center [23, 204] width 22 height 22
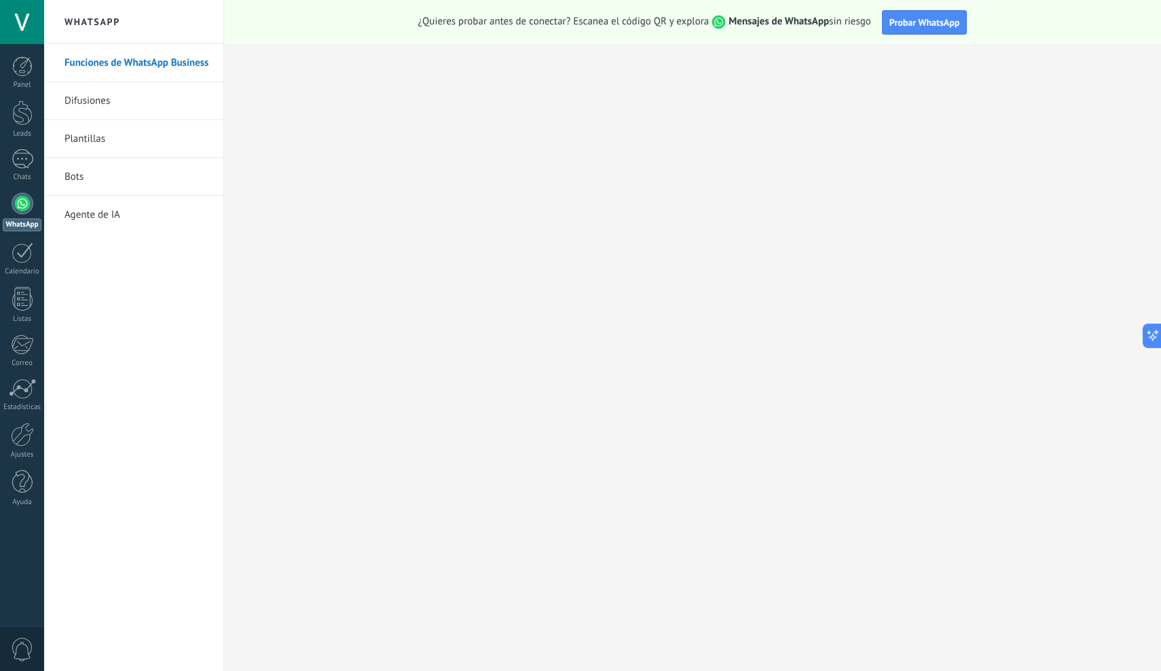
click at [13, 221] on div "WhatsApp" at bounding box center [22, 225] width 39 height 13
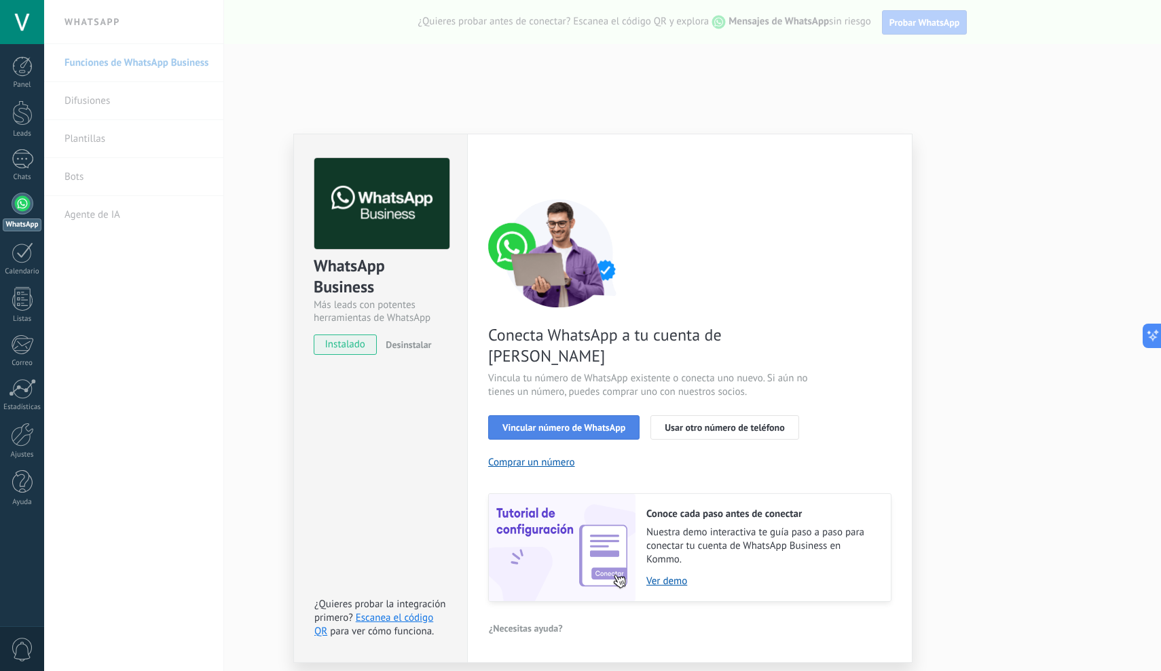
click at [572, 415] on button "Vincular número de WhatsApp" at bounding box center [563, 427] width 151 height 24
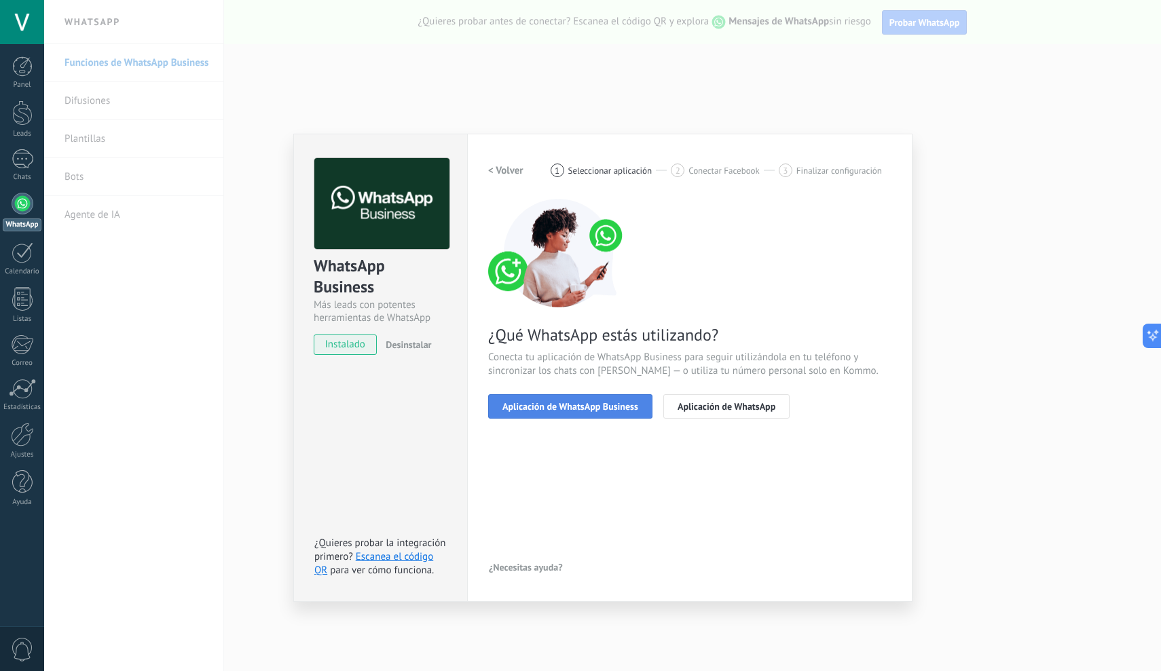
click at [584, 411] on span "Aplicación de WhatsApp Business" at bounding box center [570, 407] width 136 height 10
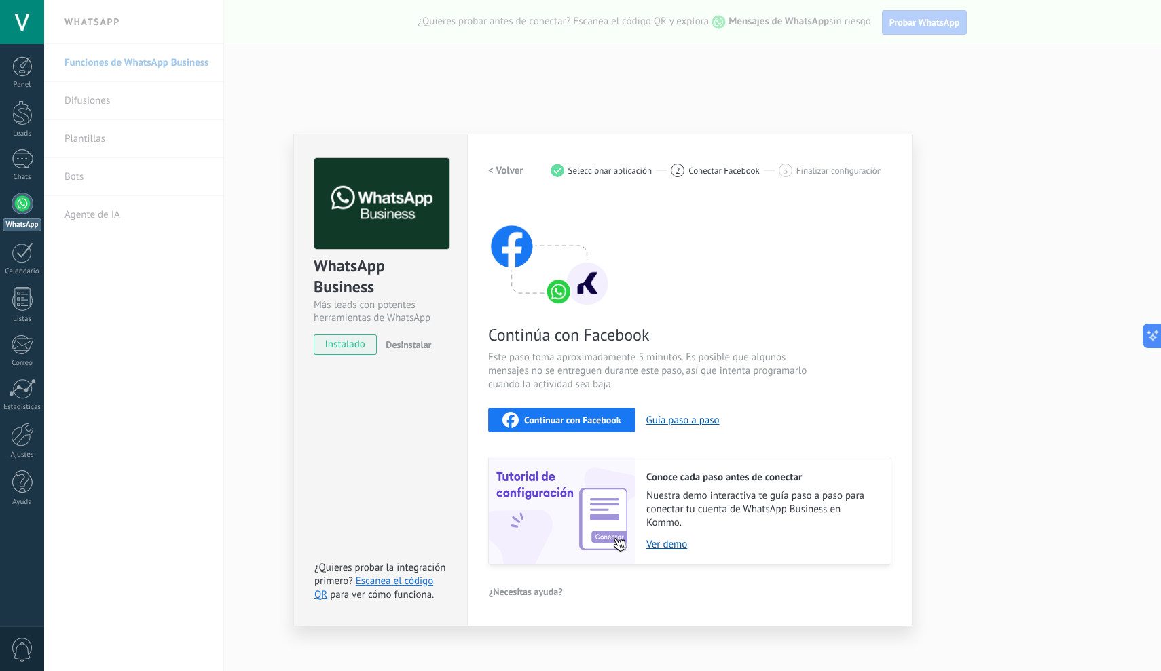
click at [548, 420] on span "Continuar con Facebook" at bounding box center [572, 420] width 97 height 10
click at [596, 417] on span "Continuar con Facebook" at bounding box center [572, 420] width 97 height 10
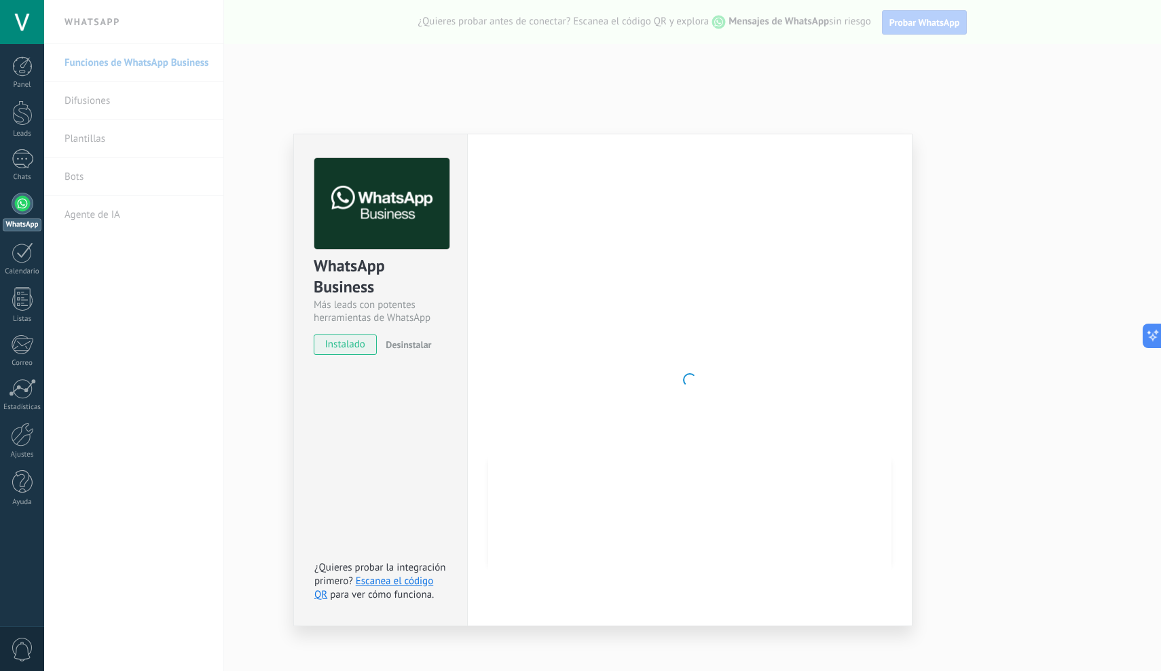
click at [552, 441] on div at bounding box center [689, 380] width 403 height 444
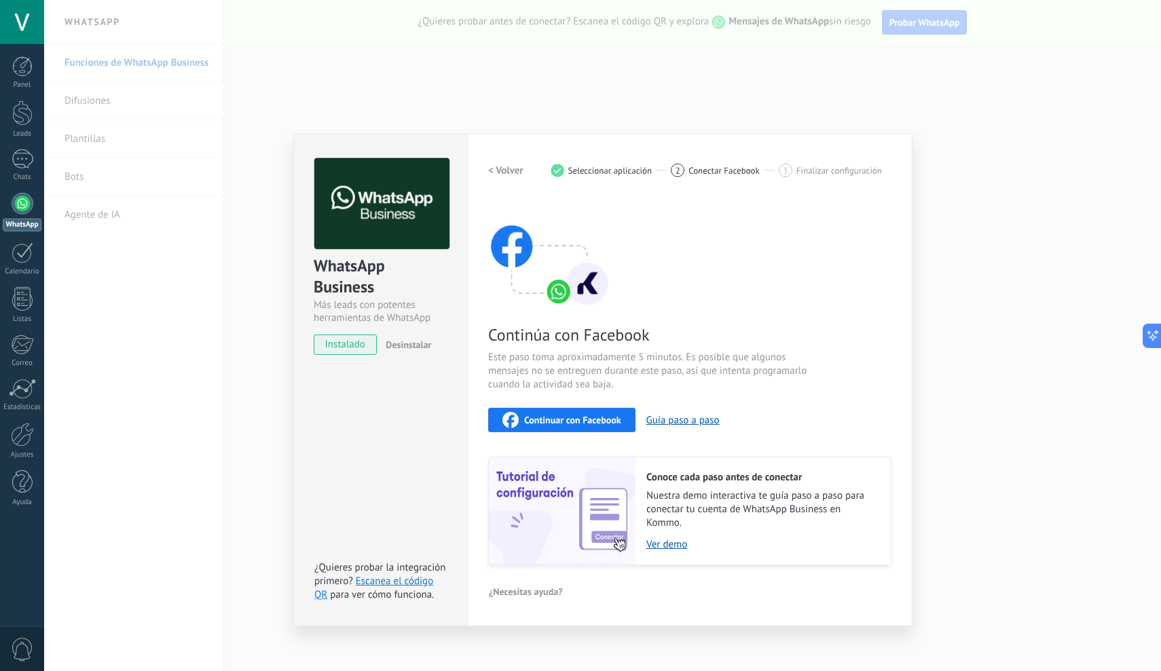
click at [570, 420] on span "Continuar con Facebook" at bounding box center [572, 420] width 97 height 10
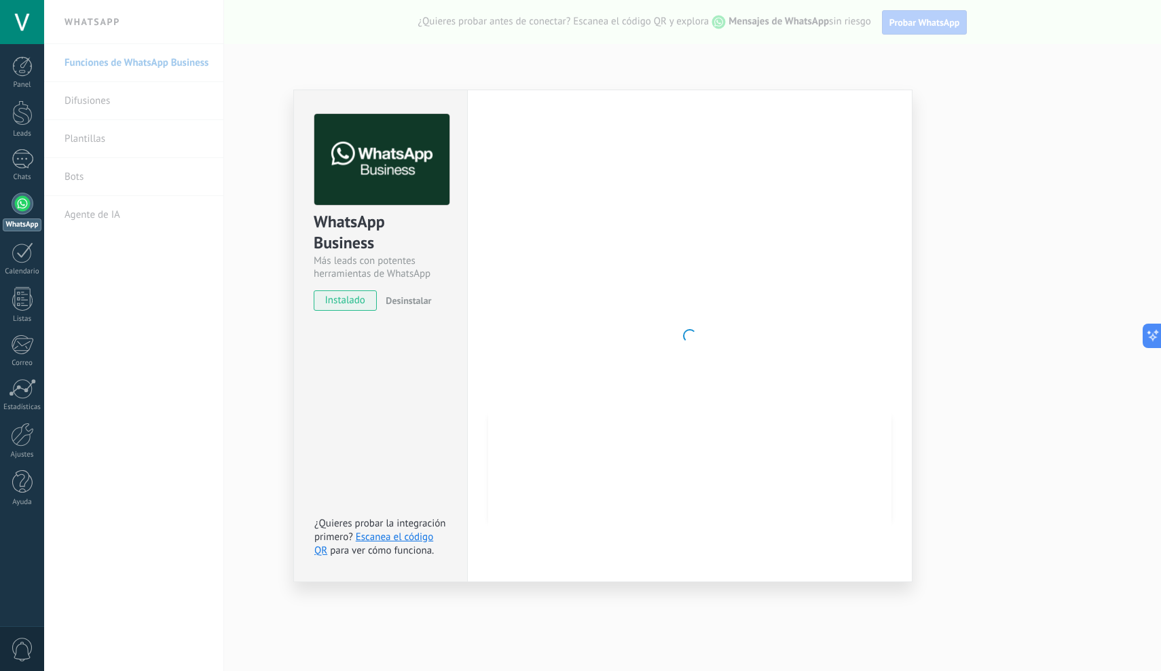
click at [931, 417] on div "WhatsApp Business Más leads con potentes herramientas de WhatsApp instalado Des…" at bounding box center [602, 335] width 1117 height 671
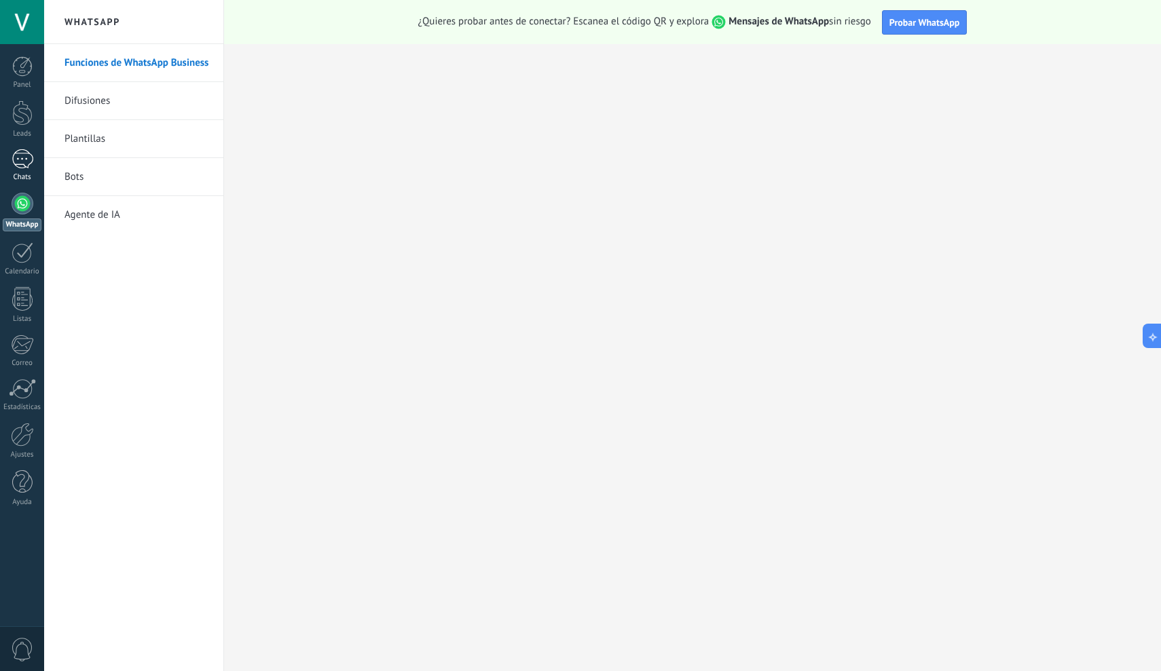
click at [25, 157] on div at bounding box center [23, 159] width 22 height 20
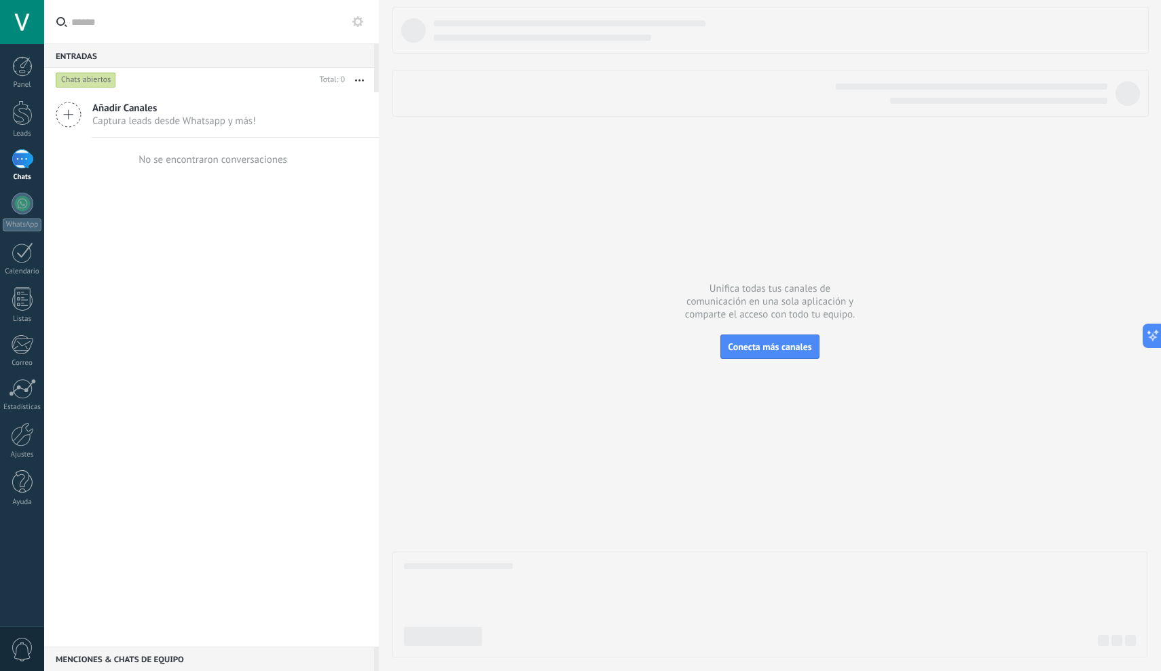
click at [196, 117] on span "Captura leads desde Whatsapp y más!" at bounding box center [174, 121] width 164 height 13
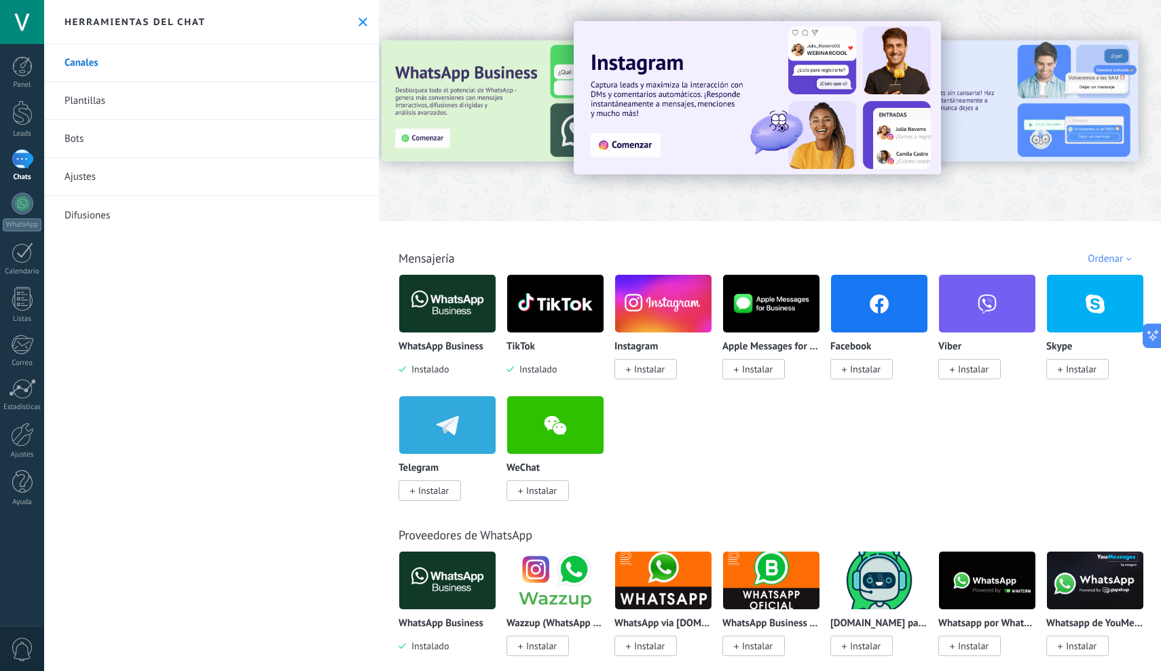
click at [868, 301] on img at bounding box center [879, 304] width 96 height 66
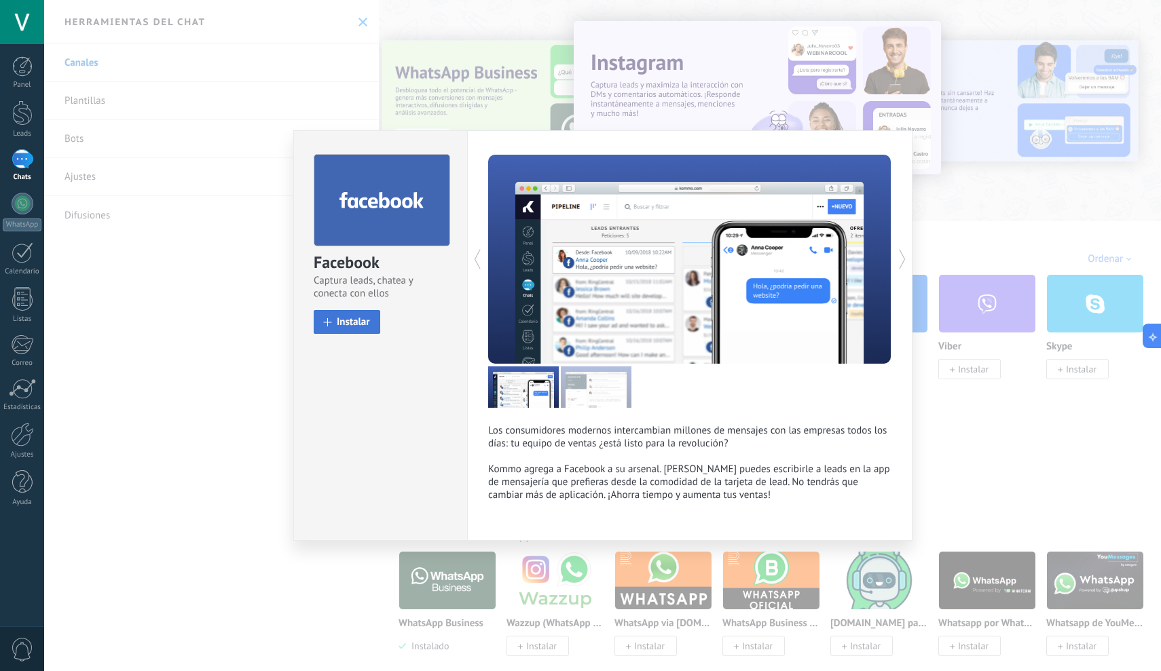
click at [350, 327] on span "Instalar" at bounding box center [353, 322] width 33 height 10
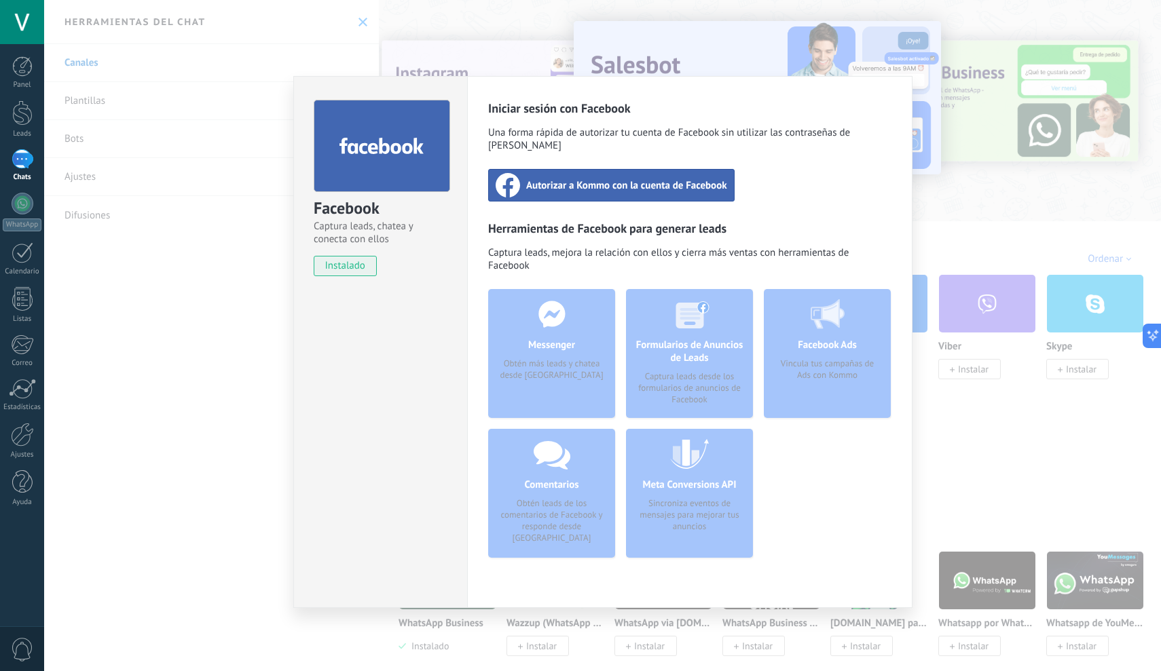
click at [633, 179] on span "Autorizar a Kommo con la cuenta de Facebook" at bounding box center [626, 186] width 201 height 14
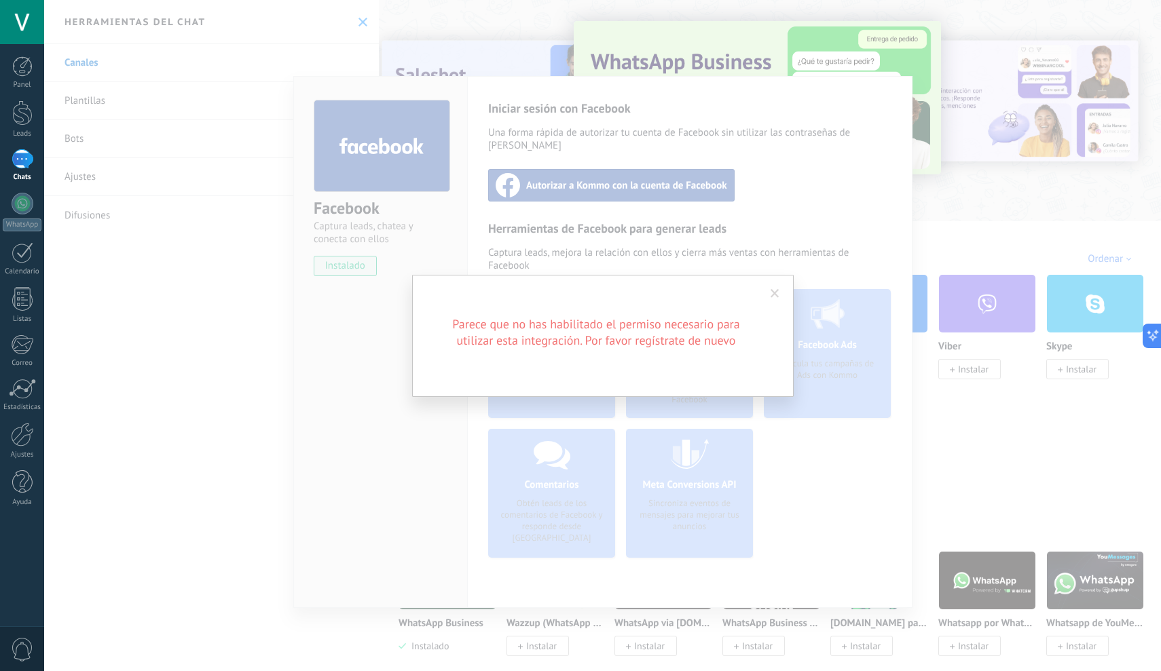
click at [637, 348] on h2 "Parece que no has habilitado el permiso necesario para utilizar esta integració…" at bounding box center [596, 332] width 326 height 33
click at [773, 293] on span at bounding box center [774, 294] width 9 height 10
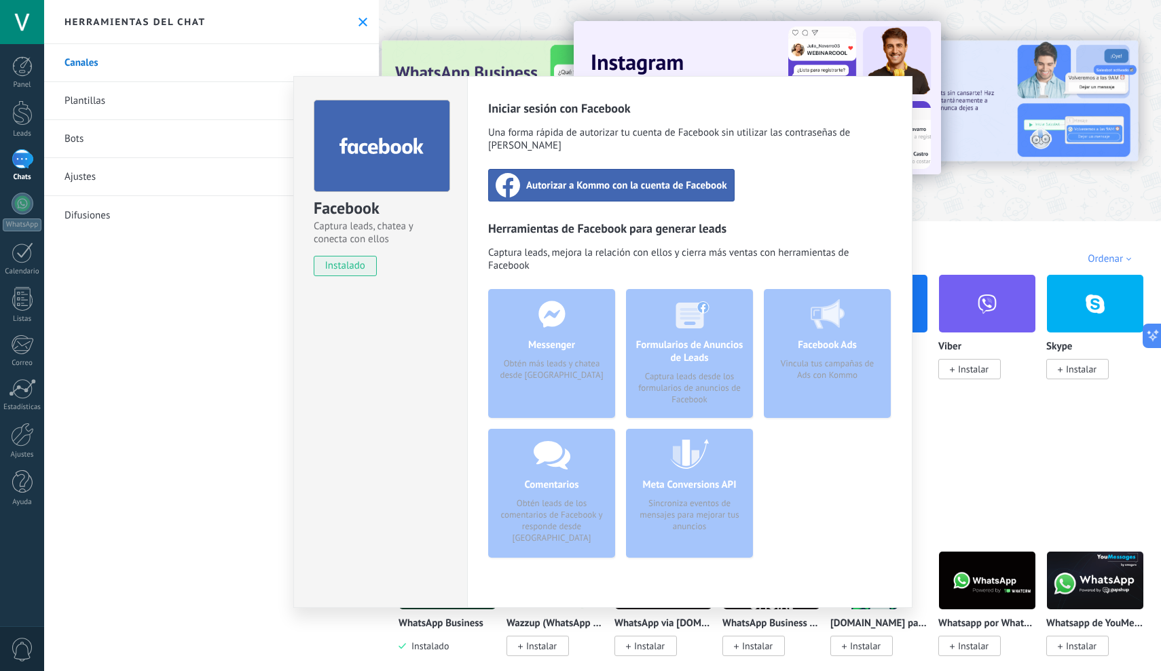
click at [165, 358] on div "Facebook Captura leads, chatea y conecta con ellos instalado Desinstalar Inicia…" at bounding box center [602, 335] width 1117 height 671
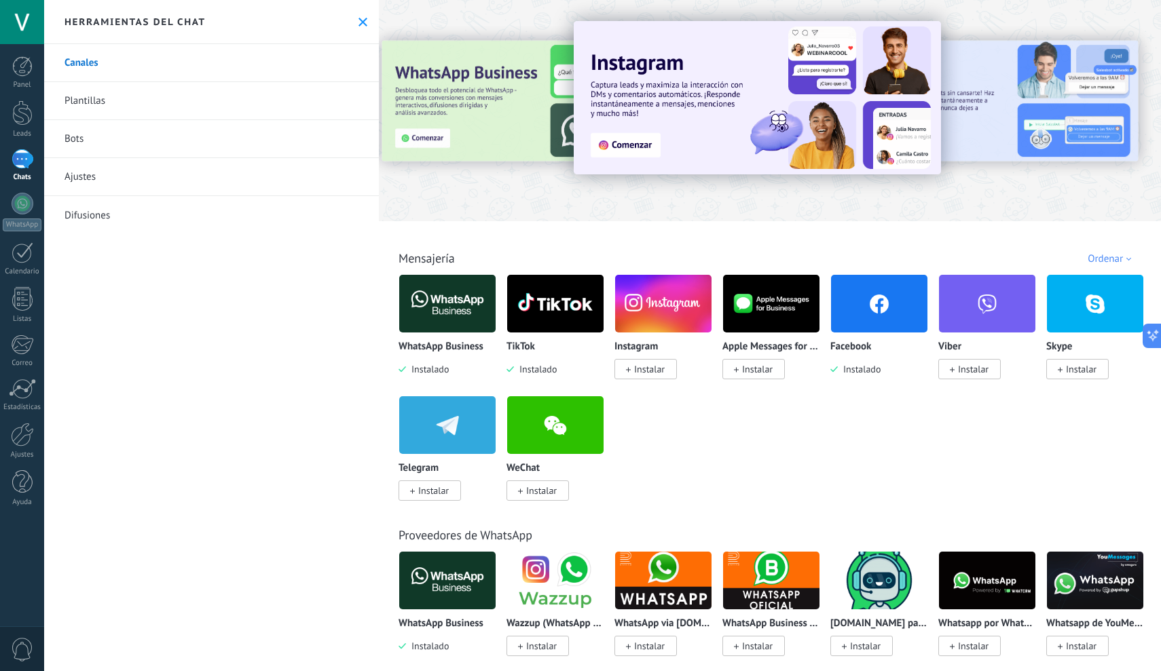
click at [648, 320] on img at bounding box center [663, 304] width 96 height 66
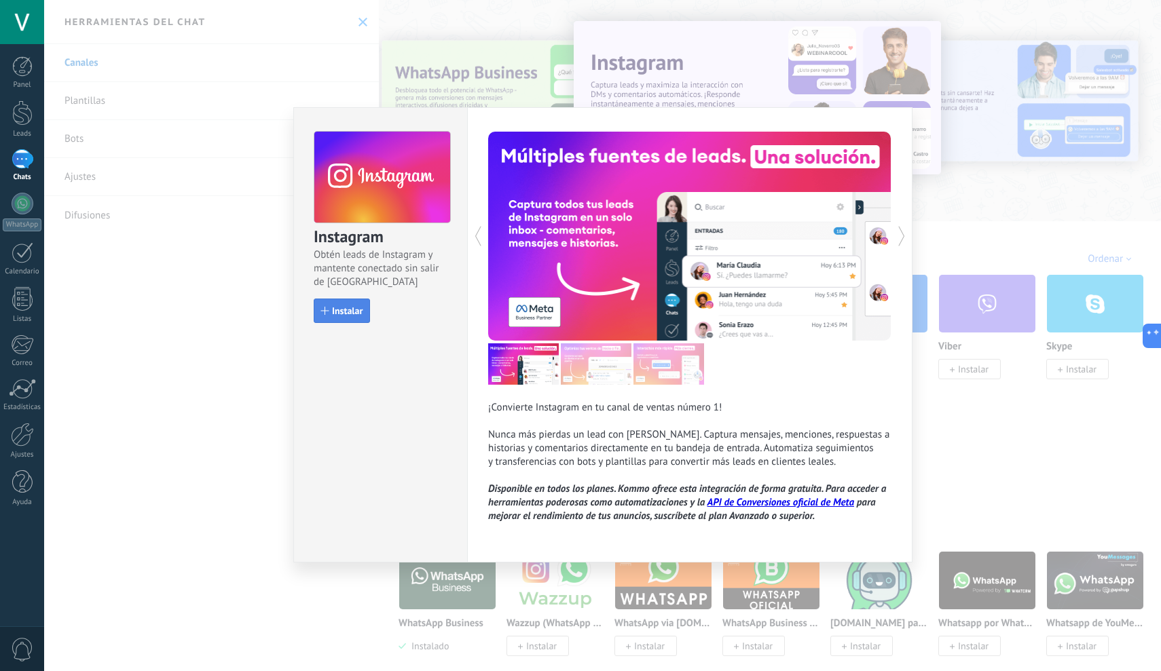
click at [353, 313] on span "Instalar" at bounding box center [347, 311] width 31 height 10
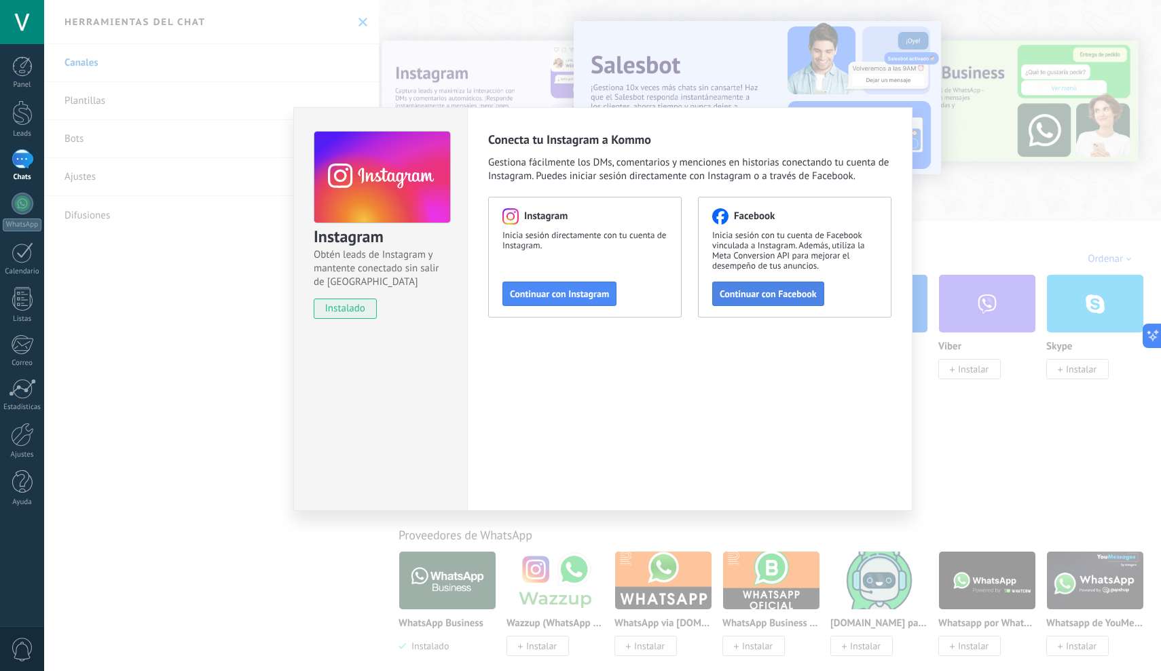
click at [751, 292] on span "Continuar con Facebook" at bounding box center [768, 294] width 97 height 10
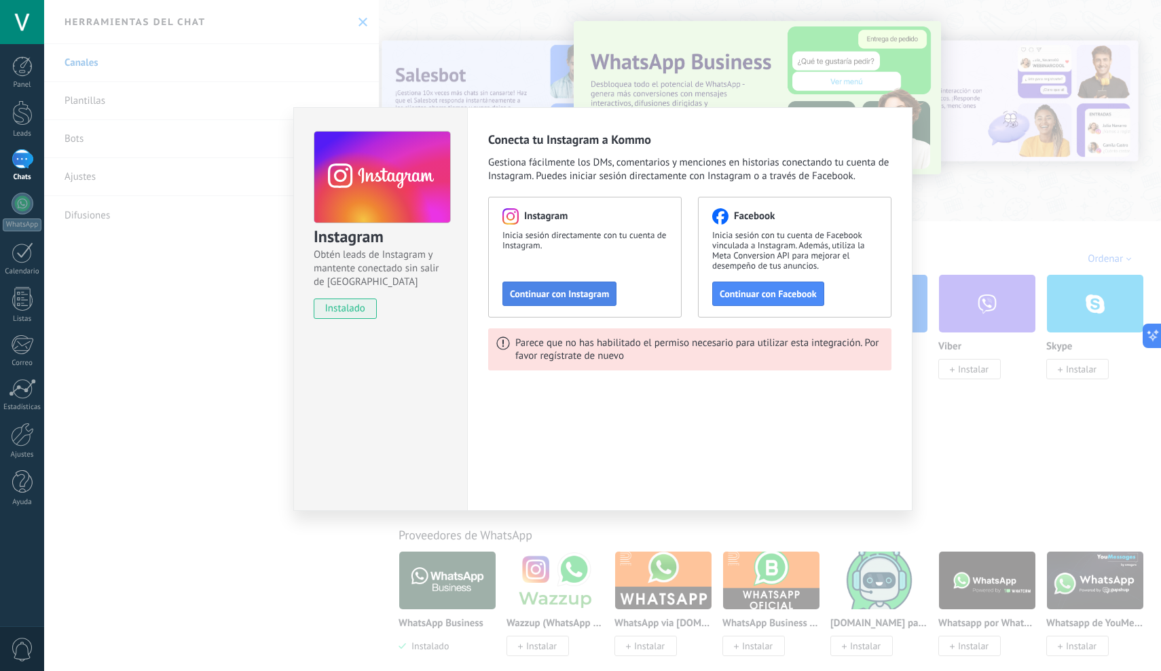
click at [576, 289] on span "Continuar con Instagram" at bounding box center [559, 294] width 99 height 10
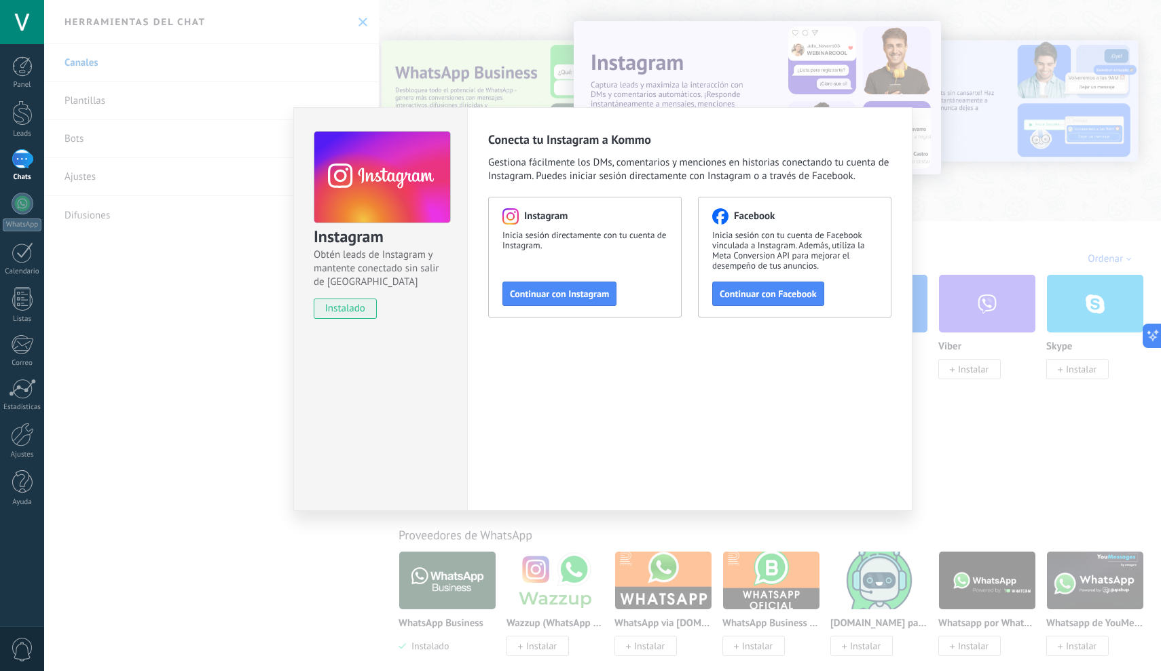
click at [973, 186] on div "Instagram Obtén leads de Instagram y mantente conectado sin salir de Kommo inst…" at bounding box center [602, 335] width 1117 height 671
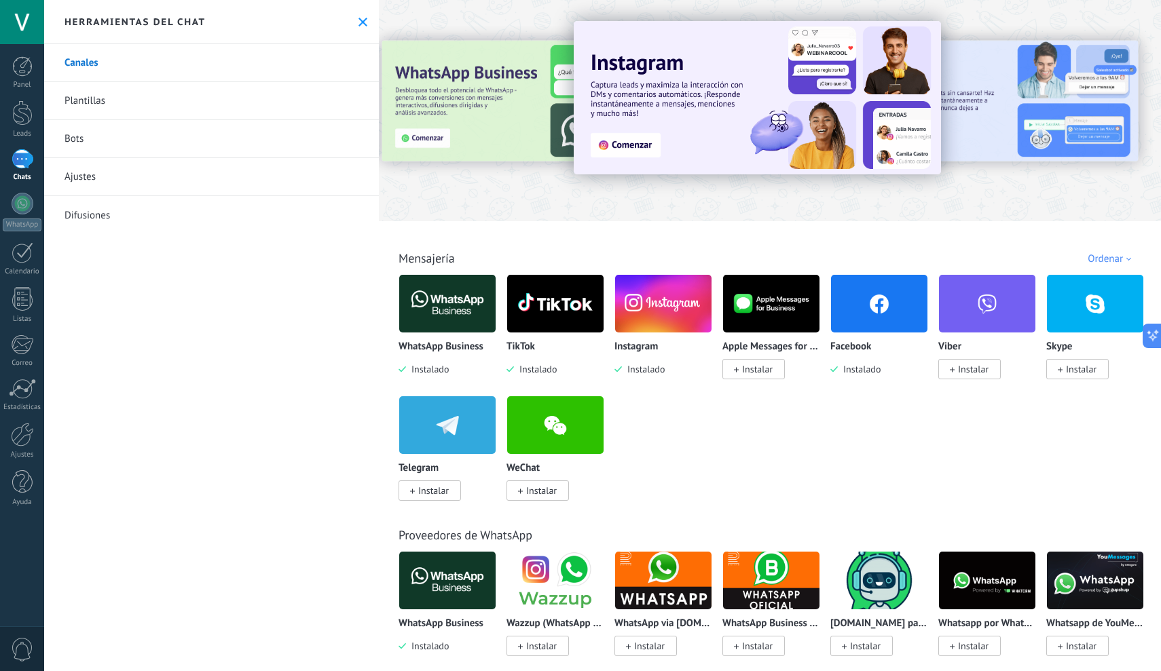
click at [461, 318] on img at bounding box center [447, 304] width 96 height 66
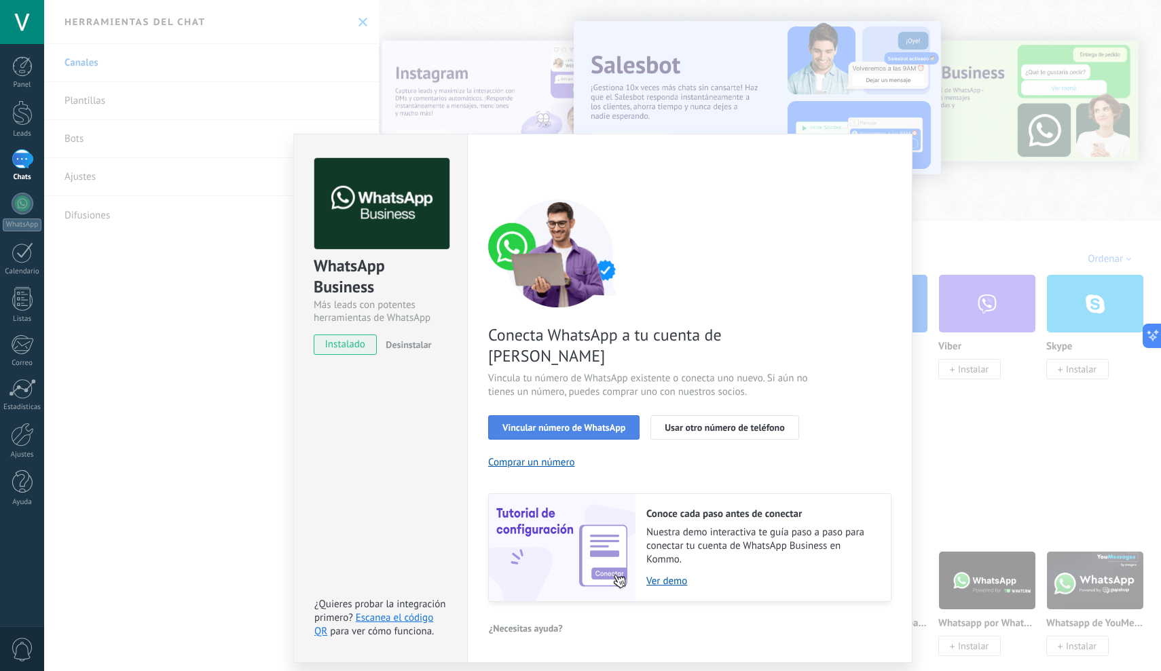
click at [583, 423] on span "Vincular número de WhatsApp" at bounding box center [563, 428] width 123 height 10
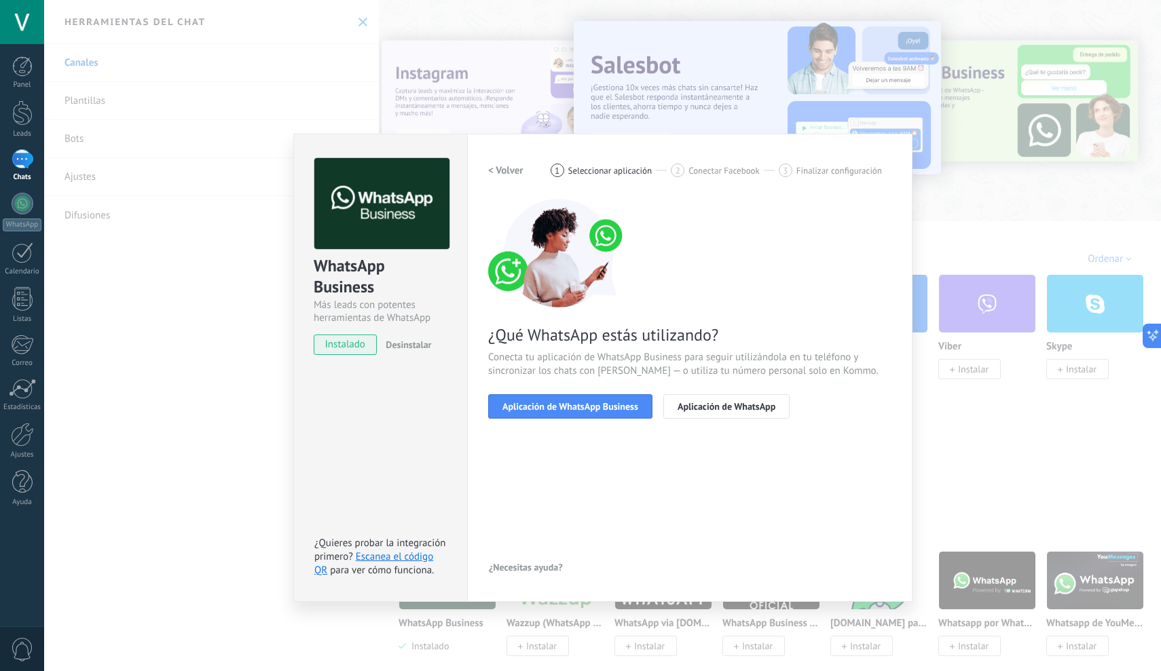
click at [583, 406] on span "Aplicación de WhatsApp Business" at bounding box center [570, 407] width 136 height 10
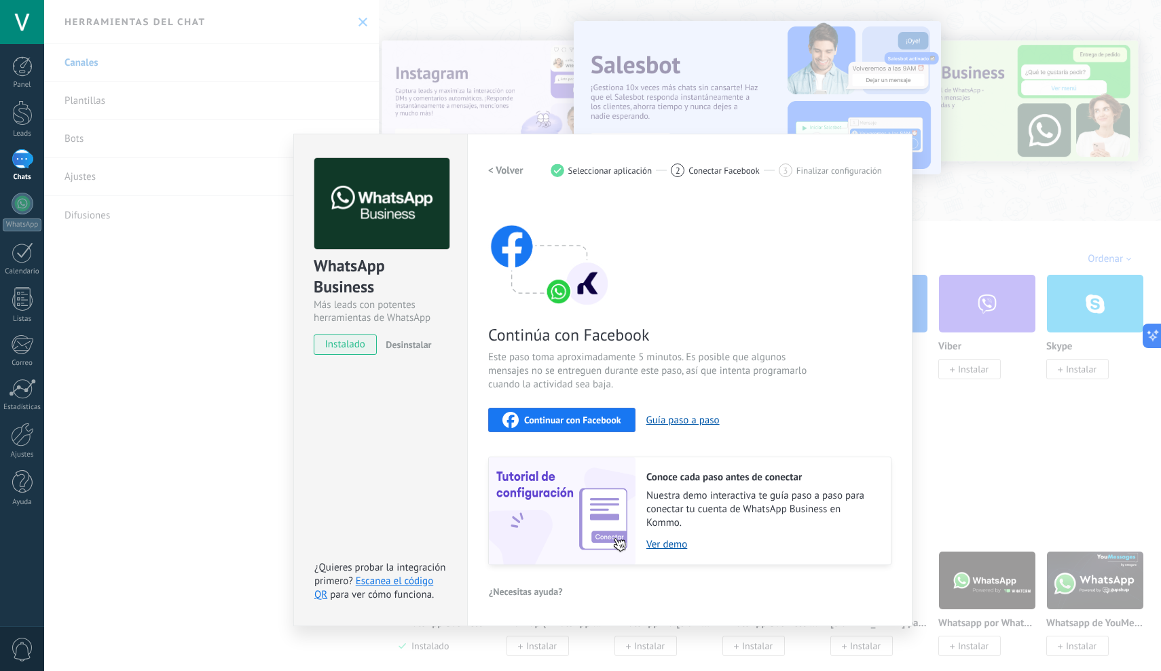
click at [570, 417] on span "Continuar con Facebook" at bounding box center [572, 420] width 97 height 10
